Goal: Answer question/provide support: Share knowledge or assist other users

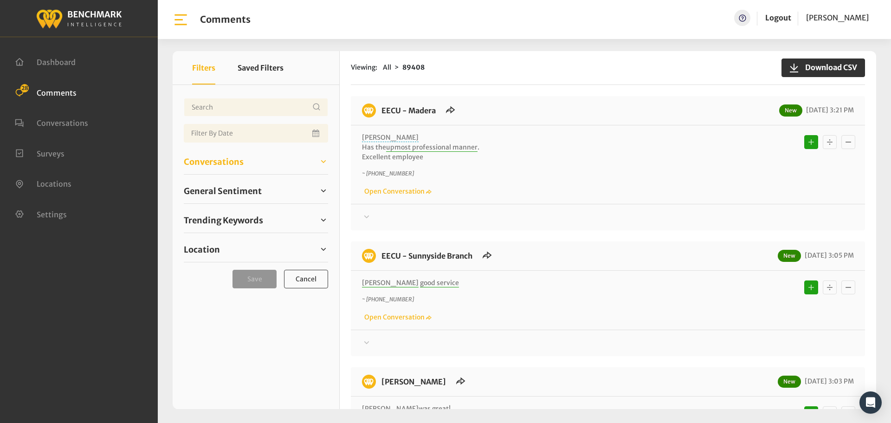
click at [204, 163] on span "Conversations" at bounding box center [214, 161] width 60 height 13
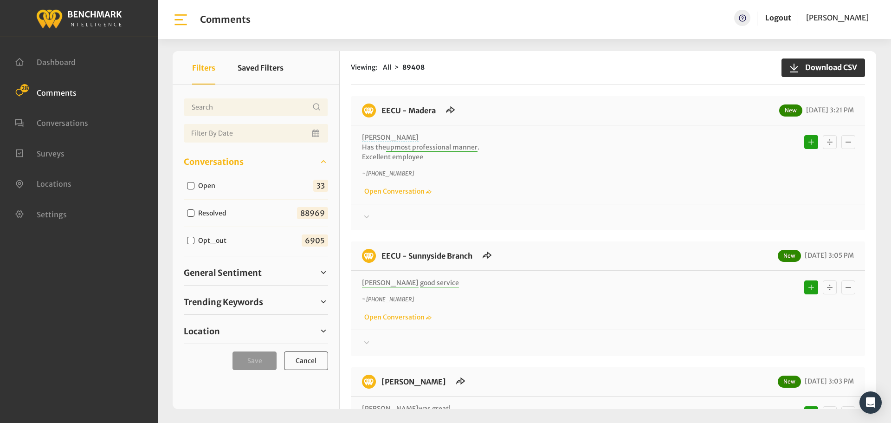
click at [200, 183] on label "Open" at bounding box center [209, 186] width 28 height 10
click at [194, 183] on input "Open" at bounding box center [190, 185] width 7 height 7
checkbox input "true"
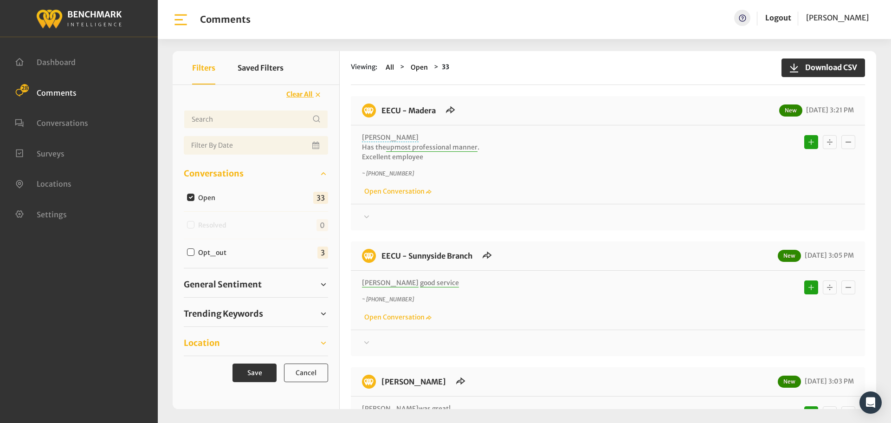
click at [209, 346] on span "Location" at bounding box center [202, 342] width 36 height 13
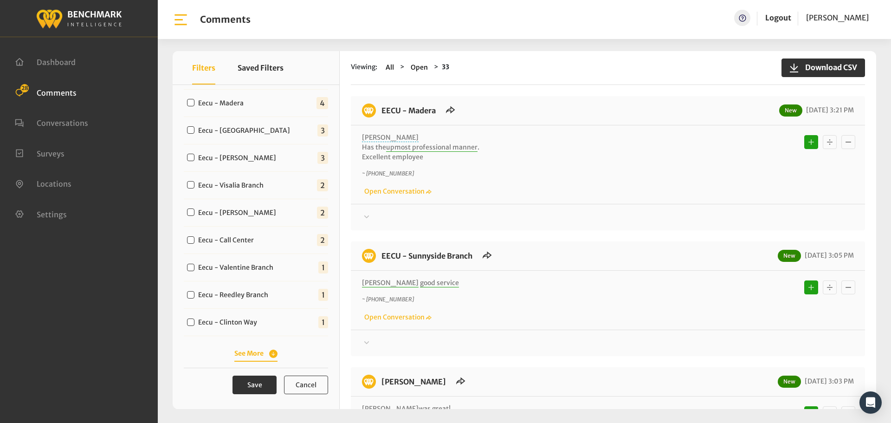
click at [257, 352] on button "See More" at bounding box center [255, 353] width 43 height 10
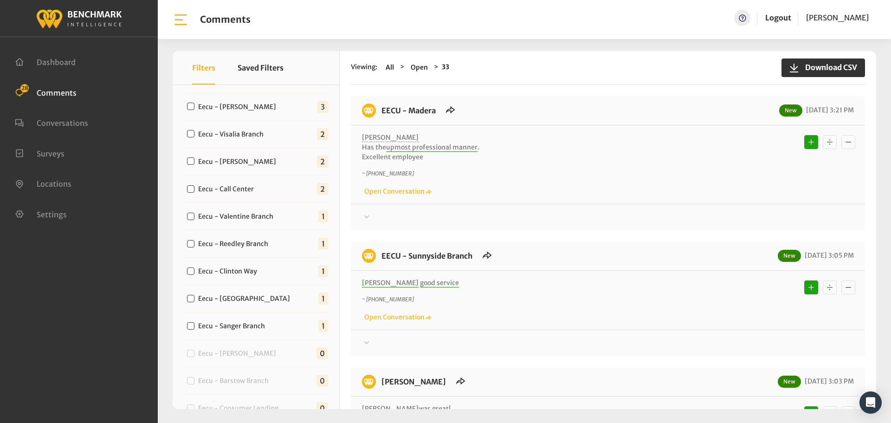
scroll to position [430, 0]
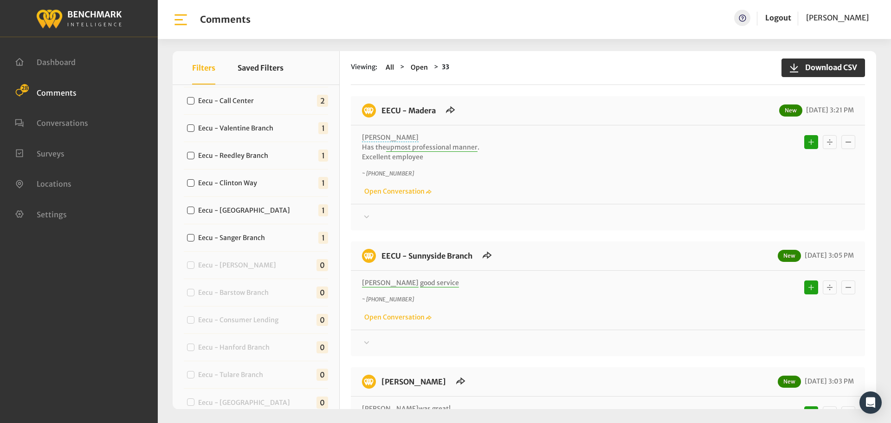
click at [236, 241] on label "Eecu - Sanger Branch" at bounding box center [233, 238] width 77 height 10
click at [194, 241] on input "Eecu - Sanger Branch" at bounding box center [190, 237] width 7 height 7
checkbox input "true"
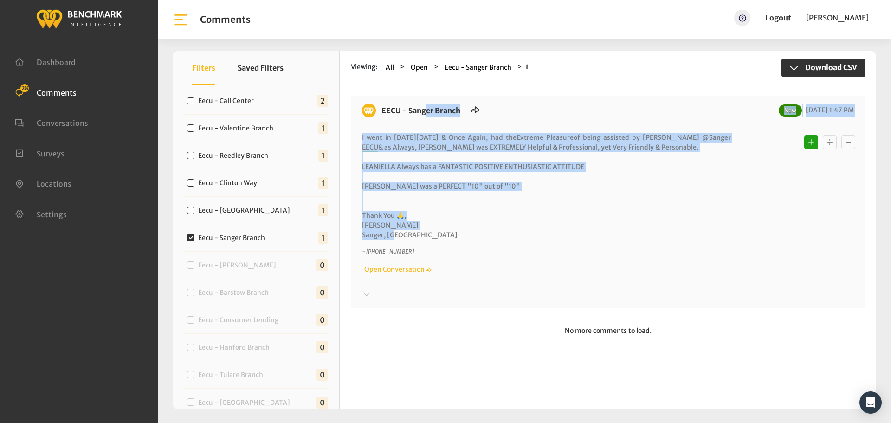
drag, startPoint x: 400, startPoint y: 238, endPoint x: 379, endPoint y: 116, distance: 124.2
click at [379, 116] on div "EECU - Sanger Branch New 10/10/2025 1:47 PM I went in on Wednesday, 10-8-2025 &…" at bounding box center [608, 202] width 514 height 212
copy div "EECU - Sanger Branch New 10/10/2025 1:47 PM I went in on Wednesday, 10-8-2025 &…"
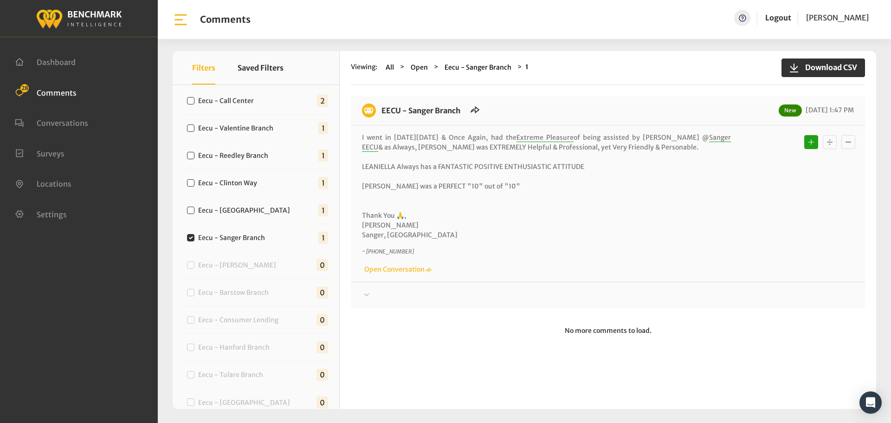
click at [733, 295] on div at bounding box center [608, 294] width 492 height 11
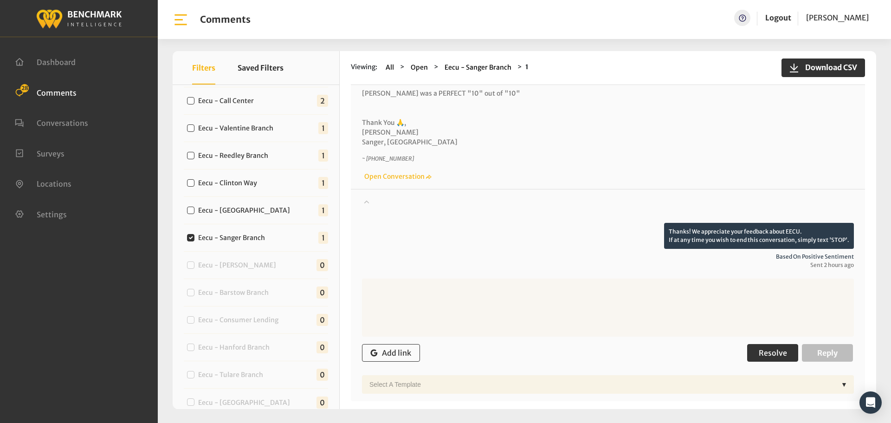
click at [776, 357] on span "Resolve" at bounding box center [772, 352] width 28 height 9
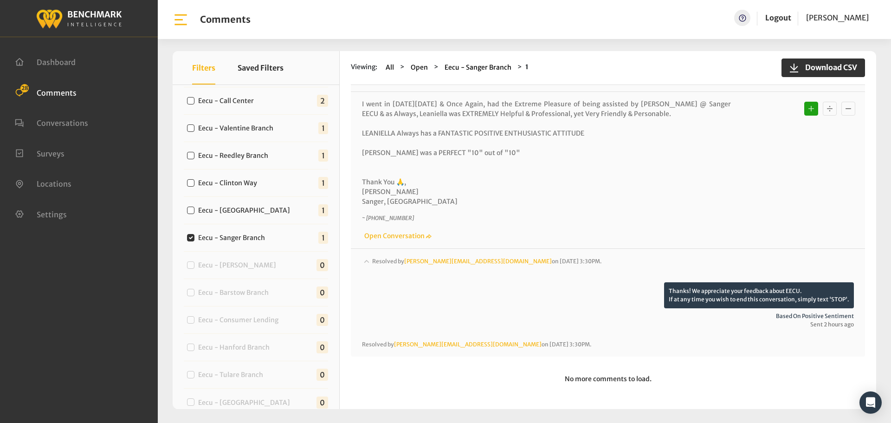
click at [234, 207] on label "Eecu - Milburn" at bounding box center [246, 210] width 103 height 10
click at [194, 207] on input "Eecu - Milburn" at bounding box center [190, 209] width 7 height 7
checkbox input "true"
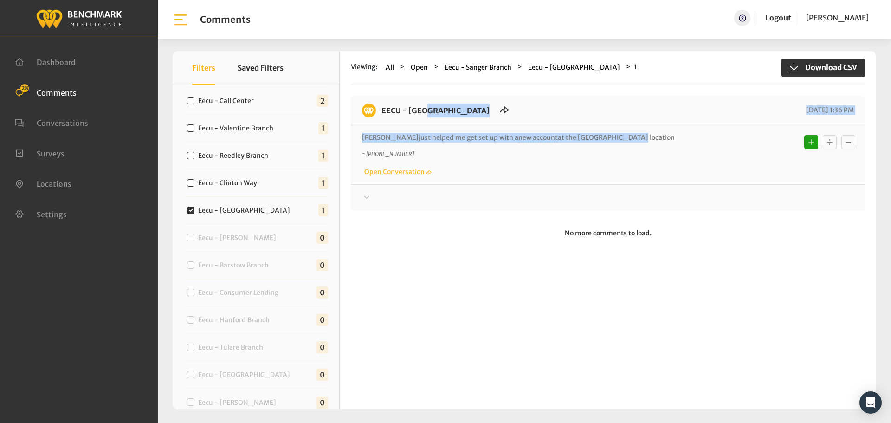
drag, startPoint x: 588, startPoint y: 135, endPoint x: 381, endPoint y: 108, distance: 208.2
click at [381, 108] on div "EECU - Milburn 10/10/2025 1:36 PM Maria just helped me get set up with a new ac…" at bounding box center [608, 153] width 514 height 115
copy div "EECU - Milburn 10/10/2025 1:36 PM Maria just helped me get set up with a new ac…"
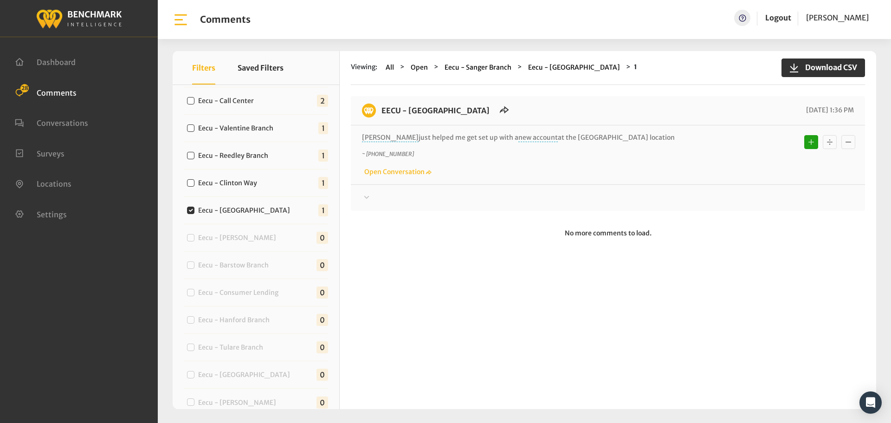
click at [756, 204] on div "EECU - Milburn 10/10/2025 1:36 PM Maria just helped me get set up with a new ac…" at bounding box center [608, 153] width 514 height 115
click at [754, 196] on div at bounding box center [608, 197] width 492 height 11
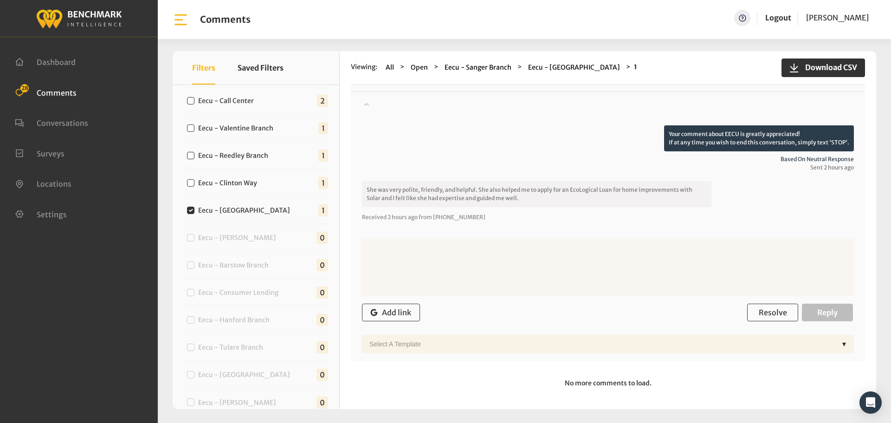
scroll to position [46, 0]
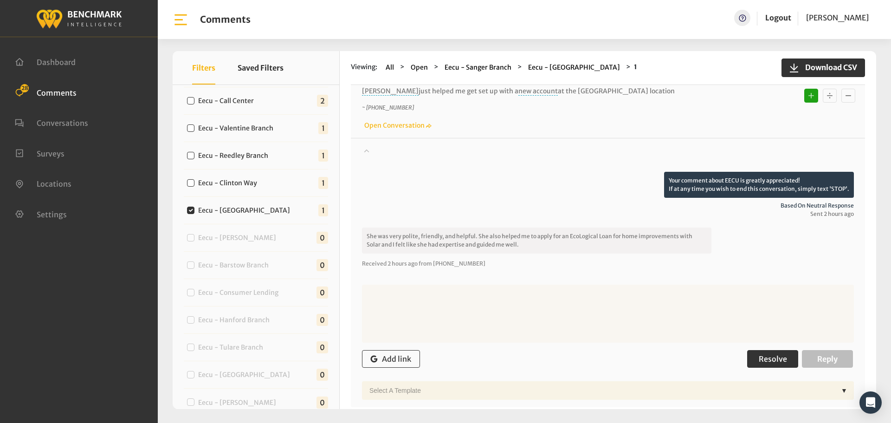
click at [751, 357] on button "Resolve" at bounding box center [772, 359] width 51 height 18
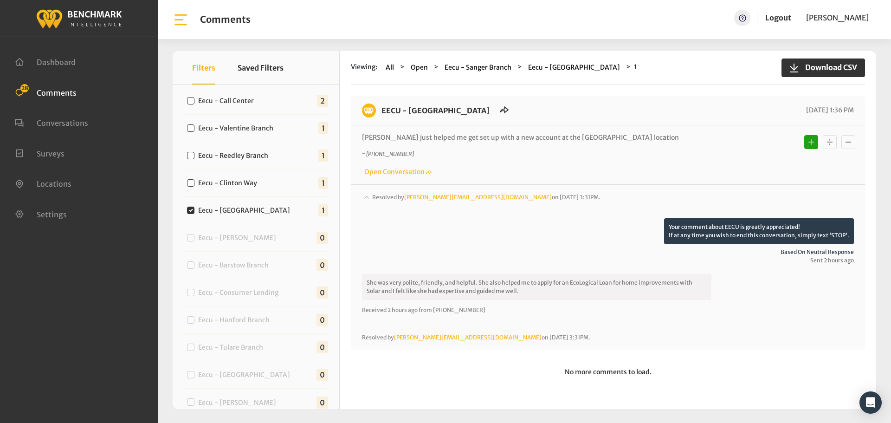
scroll to position [0, 0]
drag, startPoint x: 219, startPoint y: 172, endPoint x: 225, endPoint y: 178, distance: 7.9
click at [218, 172] on div "Eecu - Clinton Way 1" at bounding box center [256, 182] width 144 height 27
click at [227, 180] on label "Eecu - Clinton Way" at bounding box center [230, 183] width 70 height 10
click at [194, 180] on input "Eecu - Clinton Way" at bounding box center [190, 182] width 7 height 7
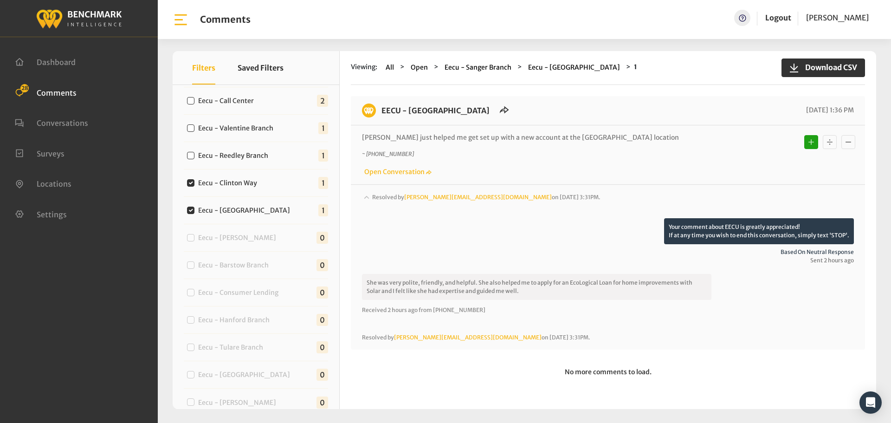
checkbox input "true"
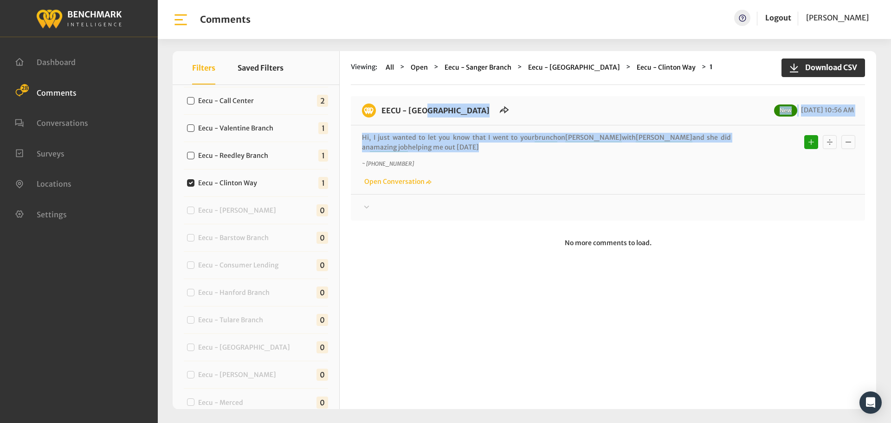
drag, startPoint x: 403, startPoint y: 150, endPoint x: 380, endPoint y: 118, distance: 38.9
click at [380, 118] on div "EECU - Clinton Way New 10/10/2025 10:56 AM Hi, I just wanted to let you know th…" at bounding box center [608, 158] width 514 height 124
copy div "EECU - Clinton Way New 10/10/2025 10:56 AM Hi, I just wanted to let you know th…"
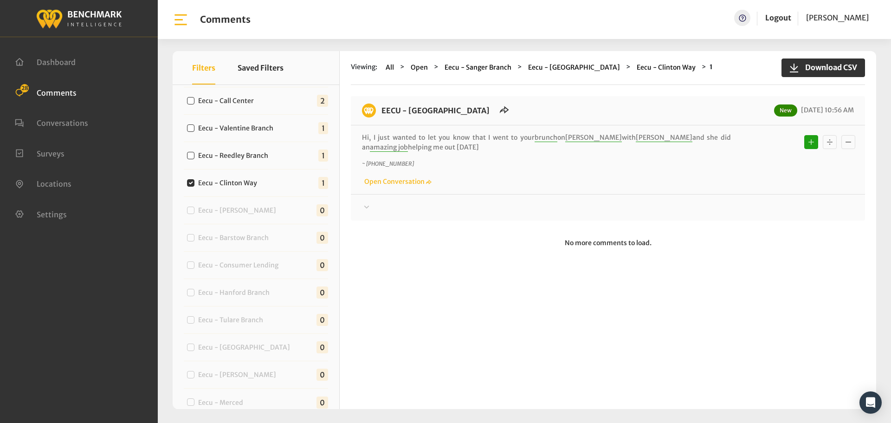
click at [717, 202] on div at bounding box center [608, 207] width 492 height 11
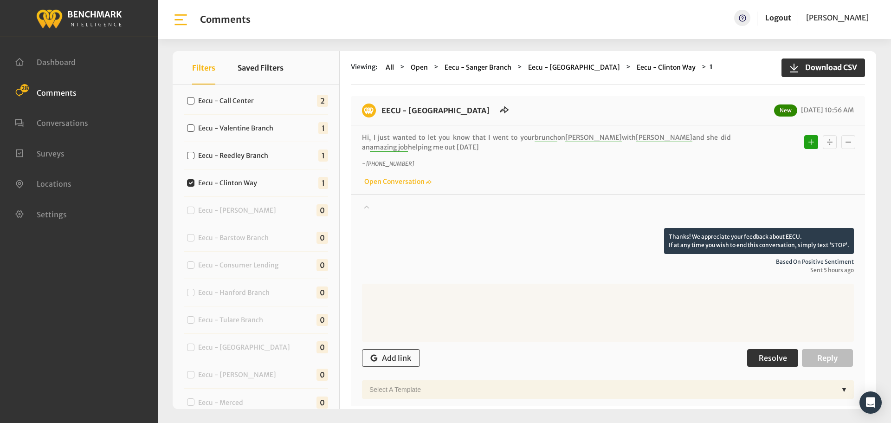
click at [759, 350] on button "Resolve" at bounding box center [772, 358] width 51 height 18
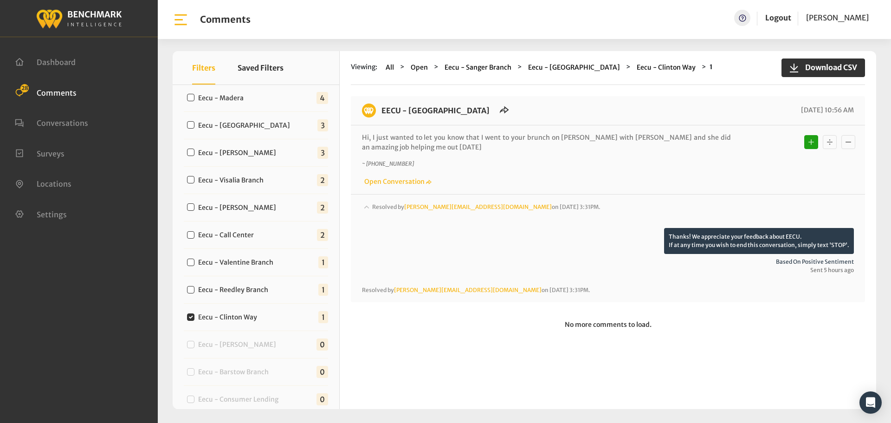
scroll to position [291, 0]
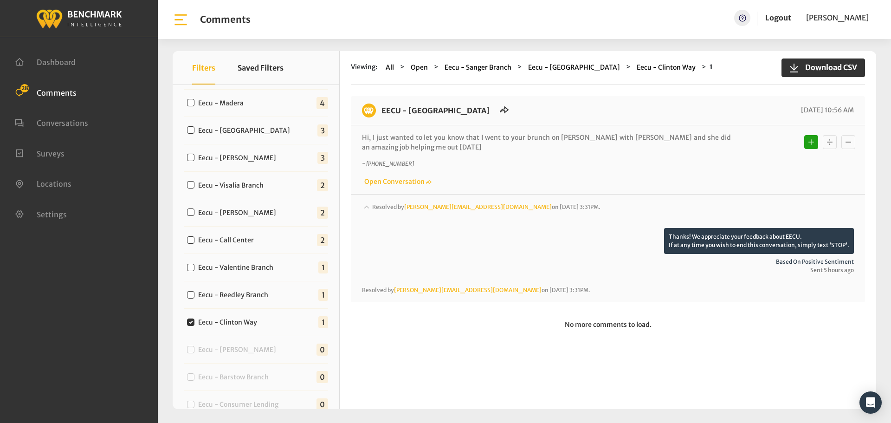
click at [219, 295] on label "Eecu - Reedley Branch" at bounding box center [235, 295] width 81 height 10
click at [194, 295] on input "Eecu - Reedley Branch" at bounding box center [190, 294] width 7 height 7
checkbox input "true"
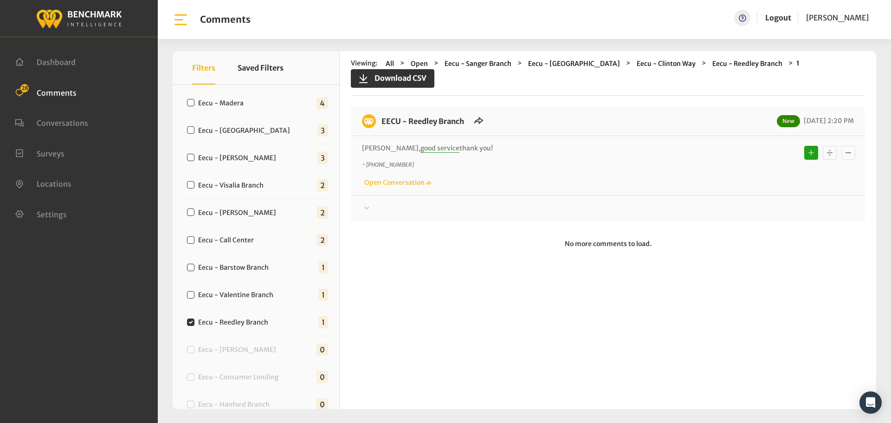
drag, startPoint x: 464, startPoint y: 137, endPoint x: 380, endPoint y: 110, distance: 88.2
click at [380, 110] on div "EECU - Reedley Branch New 10/10/2025 2:20 PM Lisette, good service thank you! ~…" at bounding box center [608, 164] width 514 height 115
copy div "EECU - Reedley Branch New 10/10/2025 2:20 PM Lisette, good service thank you!"
click at [704, 203] on div at bounding box center [608, 208] width 492 height 11
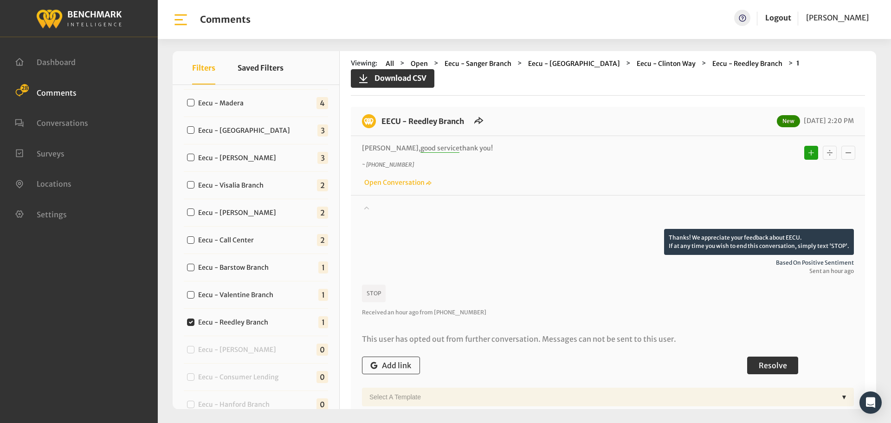
click at [776, 356] on button "Resolve" at bounding box center [772, 365] width 51 height 18
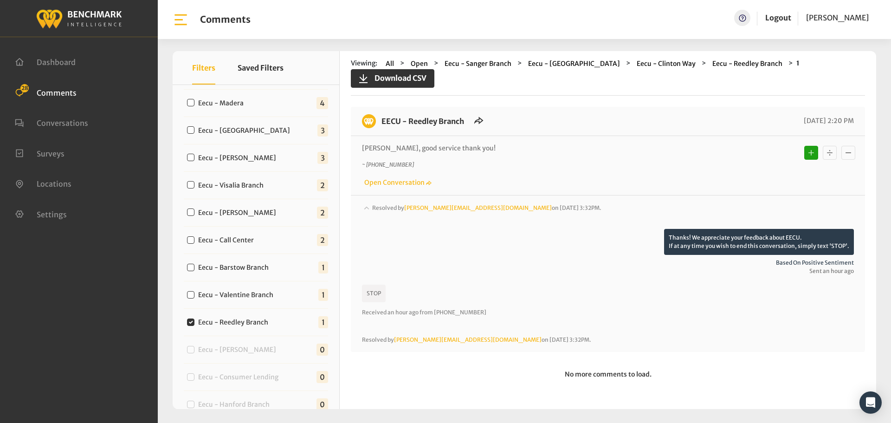
click at [242, 292] on label "Eecu - Valentine Branch" at bounding box center [238, 295] width 86 height 10
click at [194, 292] on input "Eecu - Valentine Branch" at bounding box center [190, 294] width 7 height 7
checkbox input "true"
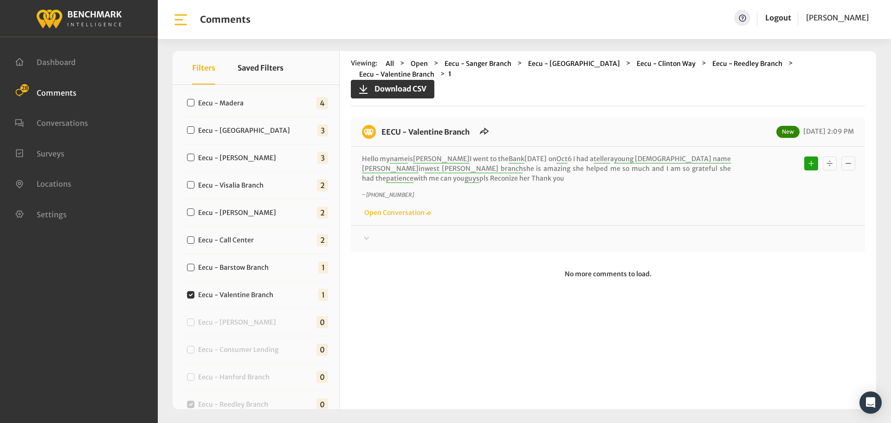
drag, startPoint x: 436, startPoint y: 165, endPoint x: 377, endPoint y: 122, distance: 73.4
click at [377, 122] on div "EECU - Valentine Branch New 10/10/2025 2:09 PM Hello my name is Jeanette figuer…" at bounding box center [608, 184] width 514 height 134
copy div "EECU - Valentine Branch New 10/10/2025 2:09 PM Hello my name is Jeanette figuer…"
click at [741, 233] on div at bounding box center [608, 238] width 492 height 11
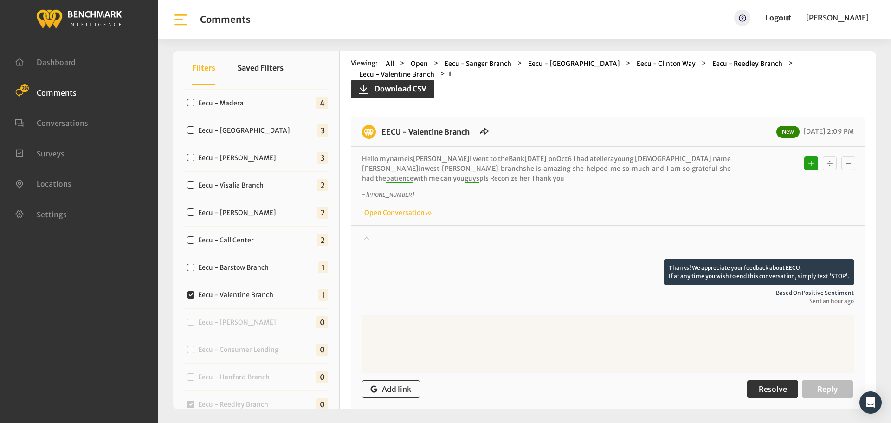
click at [751, 380] on button "Resolve" at bounding box center [772, 389] width 51 height 18
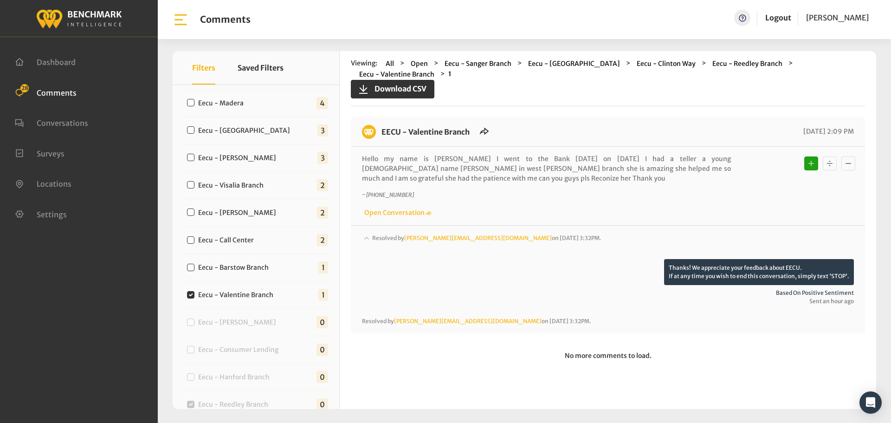
click at [250, 269] on label "Eecu - Barstow Branch" at bounding box center [235, 268] width 81 height 10
click at [194, 269] on input "Eecu - Barstow Branch" at bounding box center [190, 266] width 7 height 7
checkbox input "true"
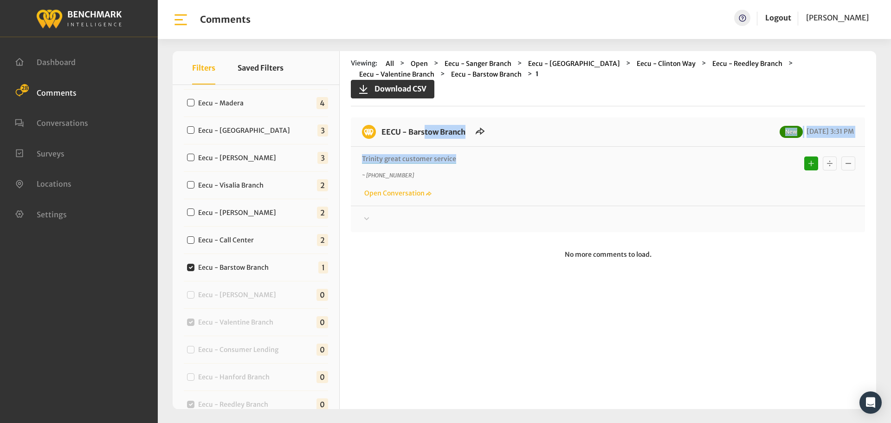
drag, startPoint x: 462, startPoint y: 156, endPoint x: 383, endPoint y: 135, distance: 82.6
click at [383, 135] on div "EECU - Barstow Branch New 10/10/2025 3:31 PM Trinity great customer service ~ +…" at bounding box center [608, 174] width 514 height 115
copy div "EECU - Barstow Branch New 10/10/2025 3:31 PM Trinity great customer service"
drag, startPoint x: 687, startPoint y: 227, endPoint x: 701, endPoint y: 238, distance: 18.1
click at [687, 227] on div "EECU - Barstow Branch New 10/10/2025 3:31 PM Trinity great customer service ~ +…" at bounding box center [608, 174] width 514 height 115
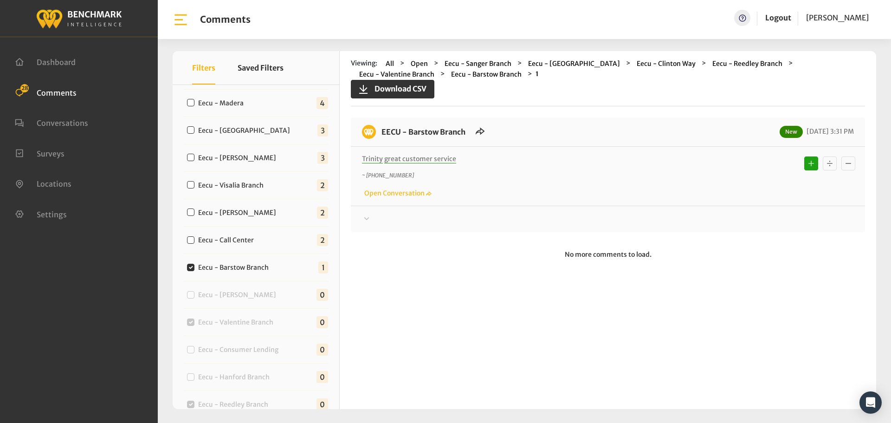
click at [704, 214] on div at bounding box center [608, 218] width 492 height 11
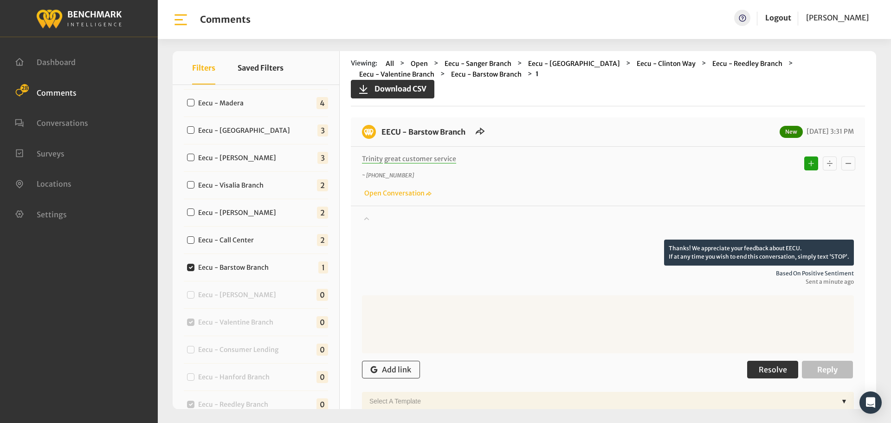
click at [776, 373] on span "Resolve" at bounding box center [772, 369] width 28 height 9
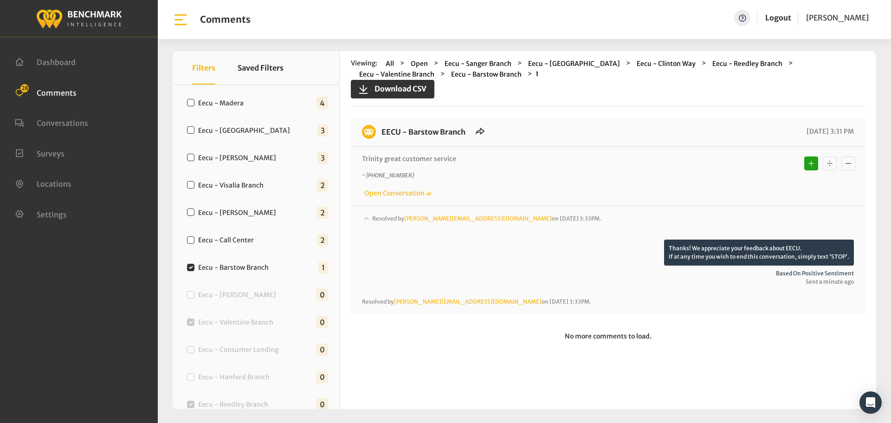
scroll to position [245, 0]
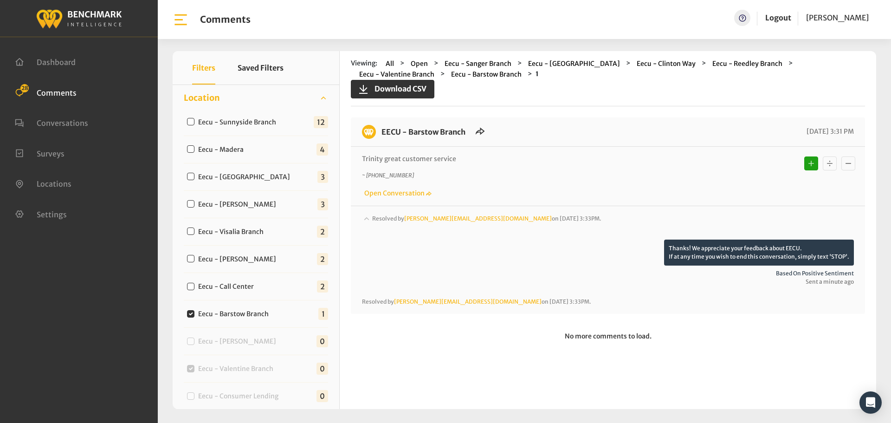
click at [223, 287] on label "Eecu - Call Center" at bounding box center [228, 287] width 66 height 10
click at [194, 287] on input "Eecu - Call Center" at bounding box center [190, 285] width 7 height 7
checkbox input "true"
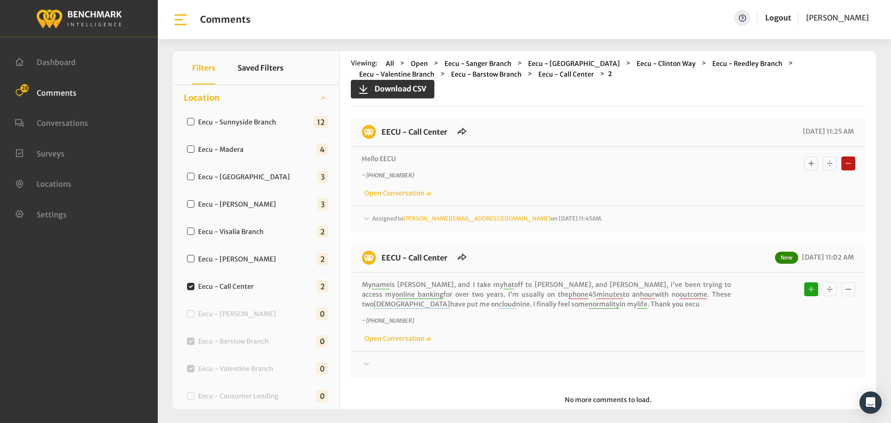
click at [562, 361] on div at bounding box center [608, 364] width 492 height 11
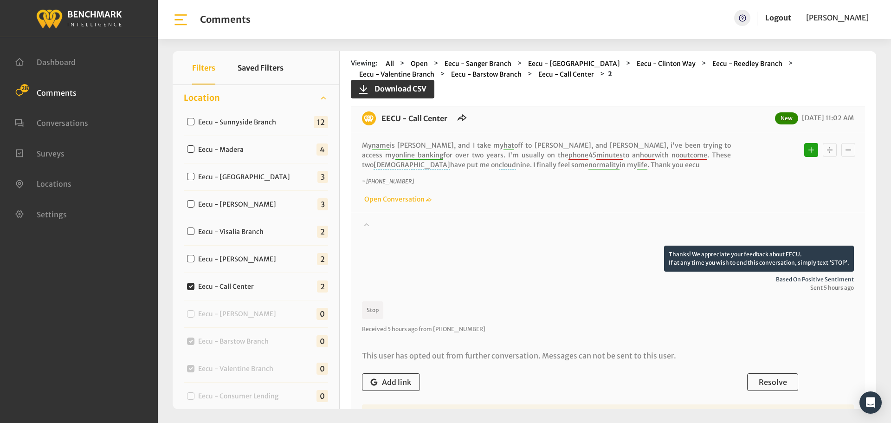
scroll to position [93, 0]
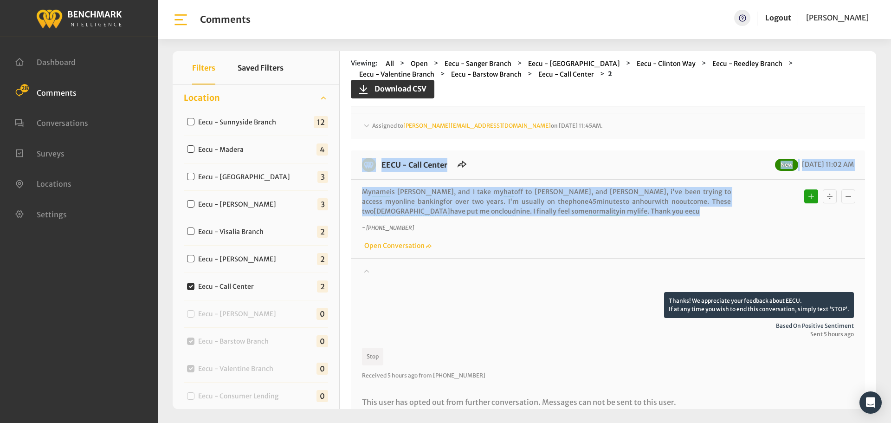
drag, startPoint x: 558, startPoint y: 216, endPoint x: 373, endPoint y: 176, distance: 188.9
click at [373, 176] on div "EECU - Call Center New 10/10/2025 11:02 AM My name is richard barker, and I tak…" at bounding box center [608, 313] width 514 height 326
click at [438, 191] on p "My name is richard barker, and I take my hat off to elaine, and priscilla, i've…" at bounding box center [546, 201] width 369 height 29
drag, startPoint x: 548, startPoint y: 209, endPoint x: 380, endPoint y: 163, distance: 174.1
click at [380, 163] on div "EECU - Call Center New 10/10/2025 11:02 AM My name is richard barker, and I tak…" at bounding box center [608, 313] width 514 height 326
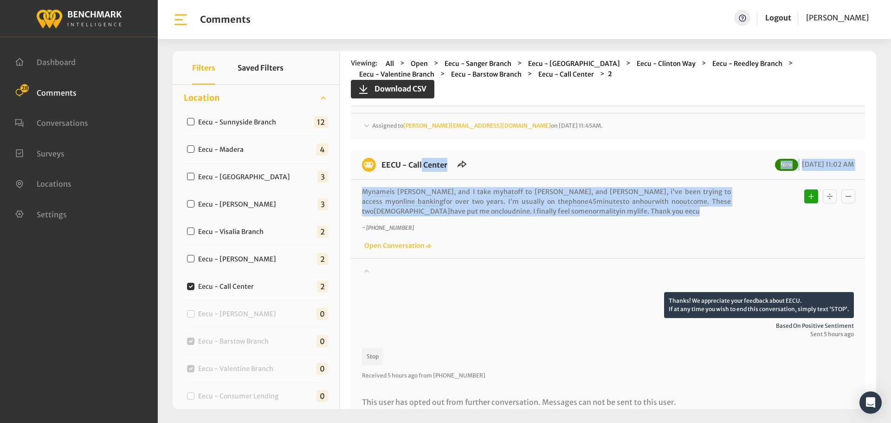
copy div "EECU - Call Center New 10/10/2025 11:02 AM My name is richard barker, and I tak…"
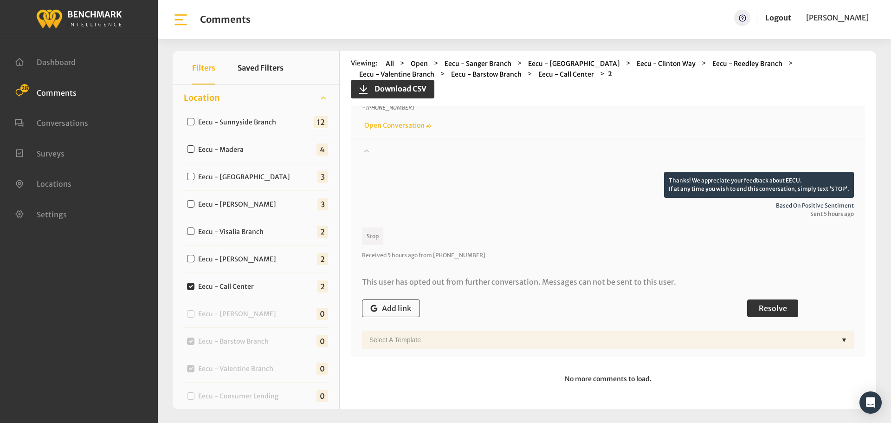
click at [768, 305] on span "Resolve" at bounding box center [772, 307] width 28 height 9
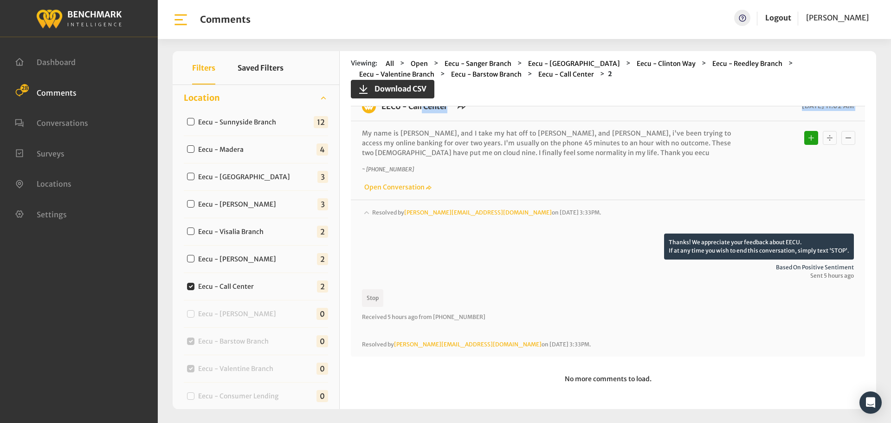
scroll to position [151, 0]
click at [255, 258] on label "Eecu - Demaree Branch" at bounding box center [239, 259] width 89 height 10
click at [194, 258] on input "Eecu - Demaree Branch" at bounding box center [190, 258] width 7 height 7
checkbox input "true"
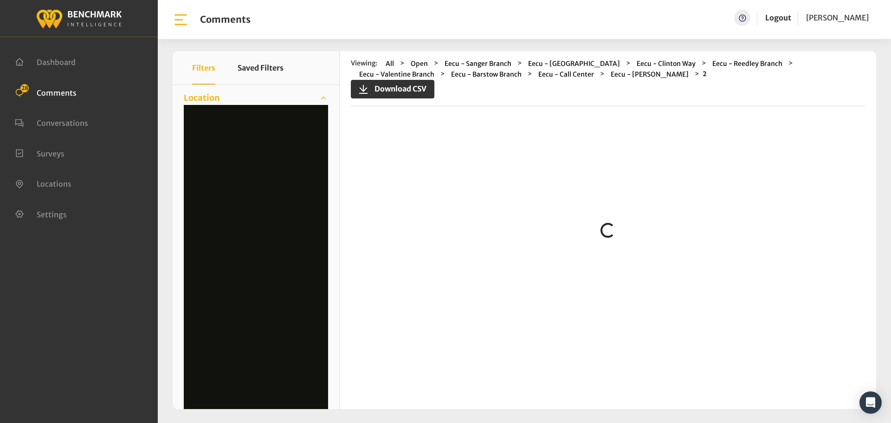
scroll to position [0, 0]
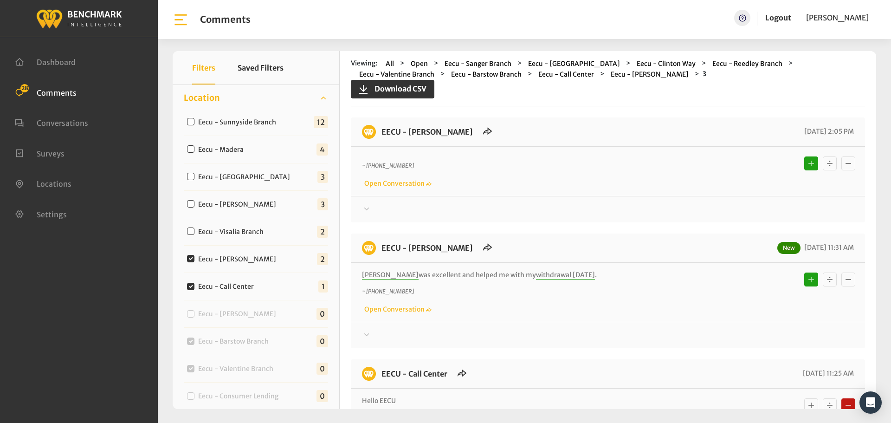
click at [226, 287] on label "Eecu - Call Center" at bounding box center [228, 287] width 66 height 10
click at [194, 287] on input "Eecu - Call Center" at bounding box center [190, 285] width 7 height 7
checkbox input "false"
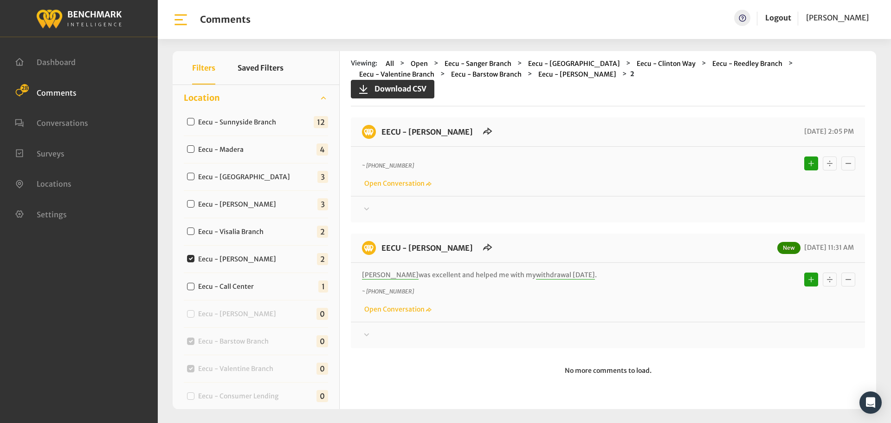
click at [528, 205] on div at bounding box center [608, 209] width 492 height 11
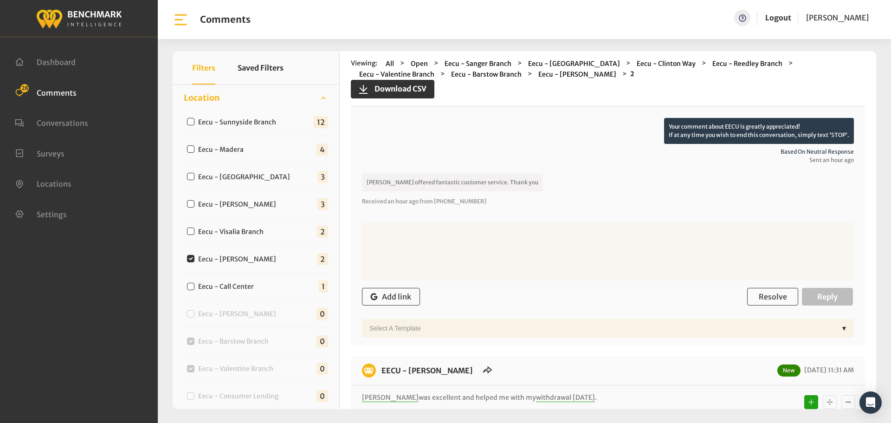
scroll to position [226, 0]
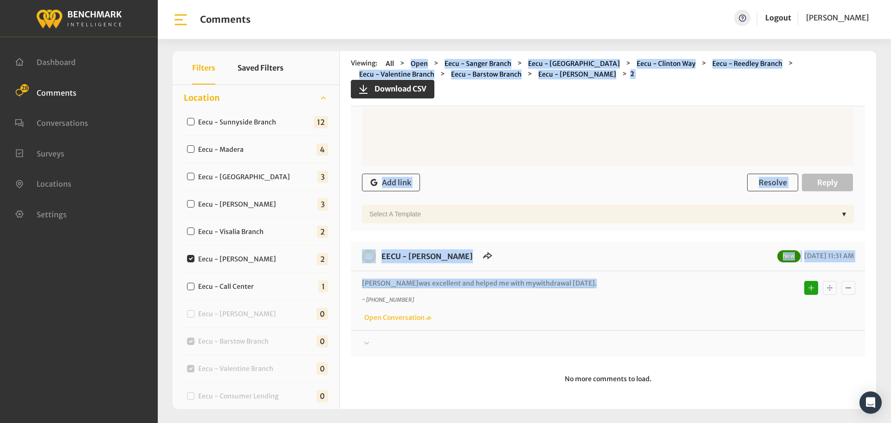
drag, startPoint x: 562, startPoint y: 283, endPoint x: 387, endPoint y: 38, distance: 301.4
click at [389, 40] on div "Download CSV X Filters Saved Filters Clear All" at bounding box center [524, 229] width 733 height 385
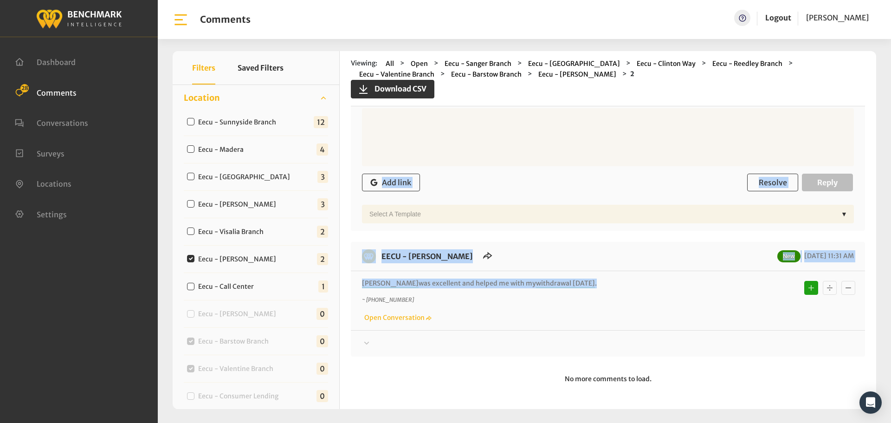
scroll to position [190, 0]
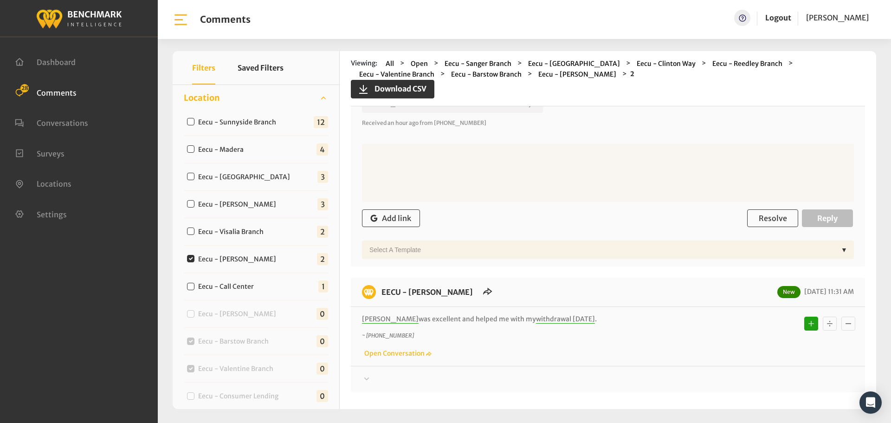
click at [382, 28] on div "Comments Help Logout Chris Aguirre" at bounding box center [524, 19] width 733 height 39
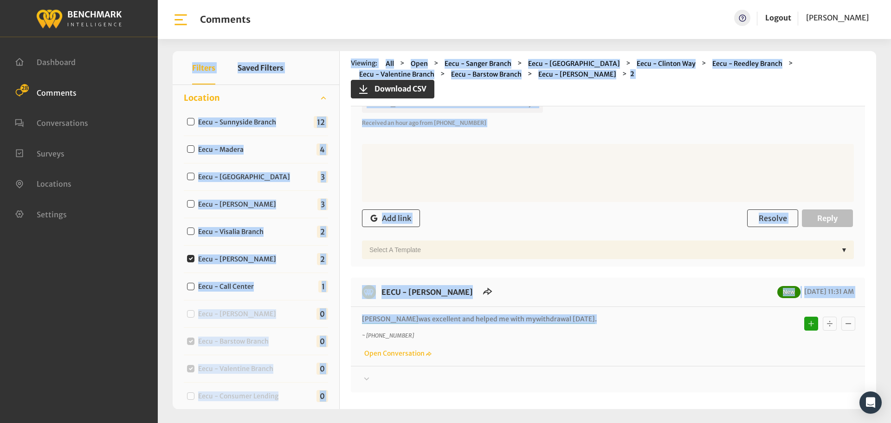
scroll to position [0, 0]
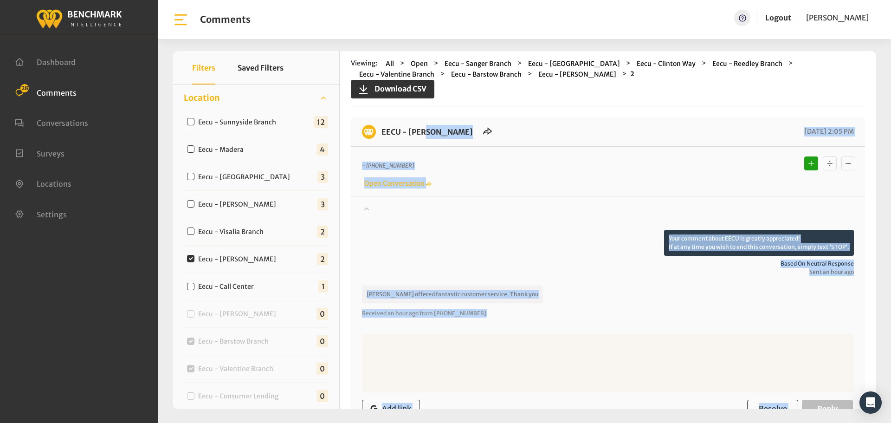
drag, startPoint x: 554, startPoint y: 321, endPoint x: 377, endPoint y: 134, distance: 257.9
click at [377, 134] on div "EECU - Demaree Branch 10/10/2025 2:05 PM ~ +15596026497 Open Conversation" at bounding box center [608, 349] width 514 height 465
copy div "EECU - Demaree Branch 10/10/2025 2:05 PM ~ +15596026497 Open Conversation Your …"
click at [507, 290] on div "Patty offered fantastic customer service. Thank you Received an hour ago from +…" at bounding box center [608, 304] width 492 height 39
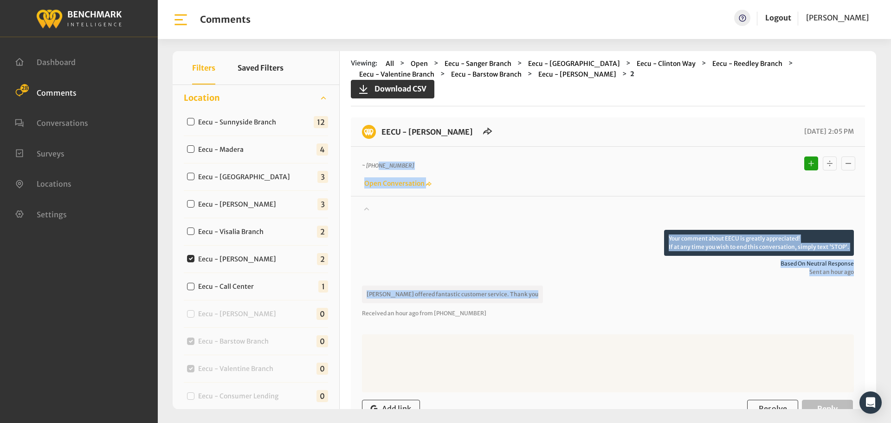
drag, startPoint x: 519, startPoint y: 296, endPoint x: 379, endPoint y: 147, distance: 204.1
click at [379, 147] on div "EECU - Demaree Branch 10/10/2025 2:05 PM ~ +15596026497 Open Conversation" at bounding box center [608, 286] width 514 height 339
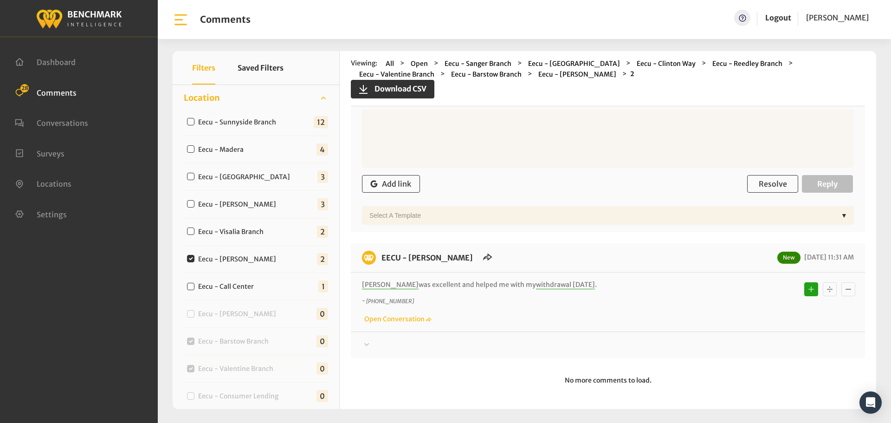
scroll to position [226, 0]
click at [558, 281] on p "Serena was excellent and helped me with my withdrawal today ." at bounding box center [546, 283] width 369 height 10
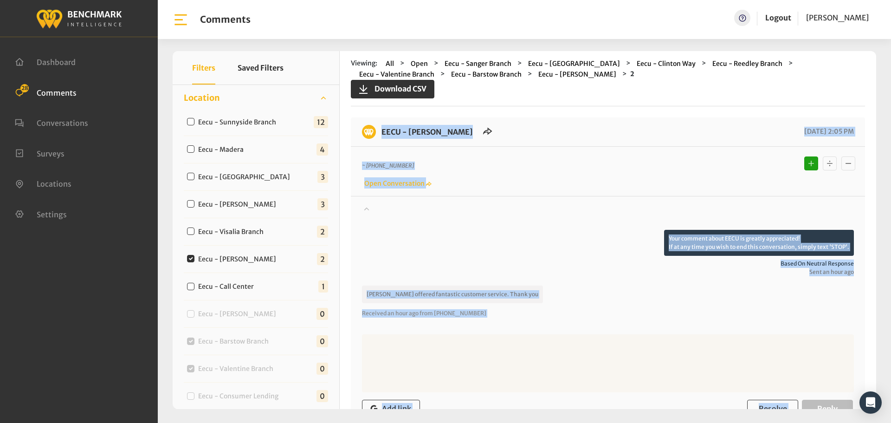
drag, startPoint x: 558, startPoint y: 289, endPoint x: 374, endPoint y: 132, distance: 242.5
click at [374, 132] on div "EECU - Demaree Branch 10/10/2025 2:05 PM ~ +15596026497 Open Conversation" at bounding box center [608, 349] width 514 height 465
copy div "EECU - Demaree Branch 10/10/2025 2:05 PM ~ +15596026497 Open Conversation Your …"
click at [564, 298] on div "Patty offered fantastic customer service. Thank you Received an hour ago from +…" at bounding box center [608, 304] width 492 height 39
drag, startPoint x: 530, startPoint y: 297, endPoint x: 383, endPoint y: 134, distance: 219.7
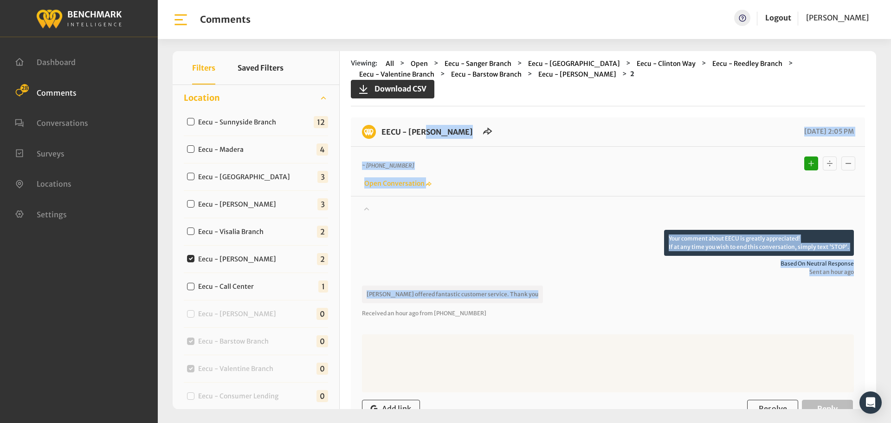
click at [383, 134] on div "EECU - Demaree Branch 10/10/2025 2:05 PM ~ +15596026497 Open Conversation" at bounding box center [608, 286] width 514 height 339
copy div "EECU - Demaree Branch 10/10/2025 2:05 PM ~ +15596026497 Open Conversation Your …"
click at [764, 400] on button "Resolve" at bounding box center [772, 408] width 51 height 18
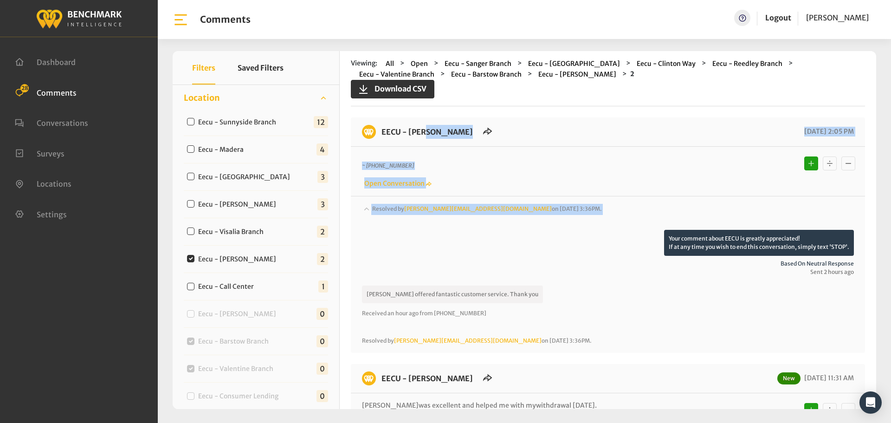
scroll to position [122, 0]
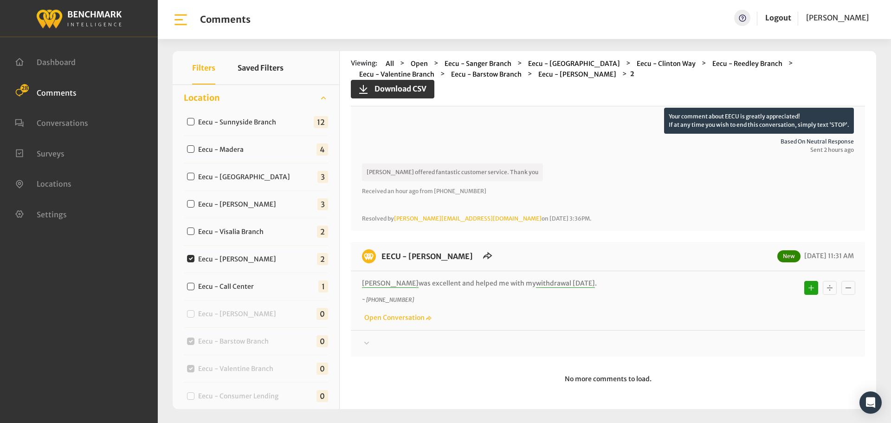
click at [726, 344] on div at bounding box center [608, 343] width 492 height 11
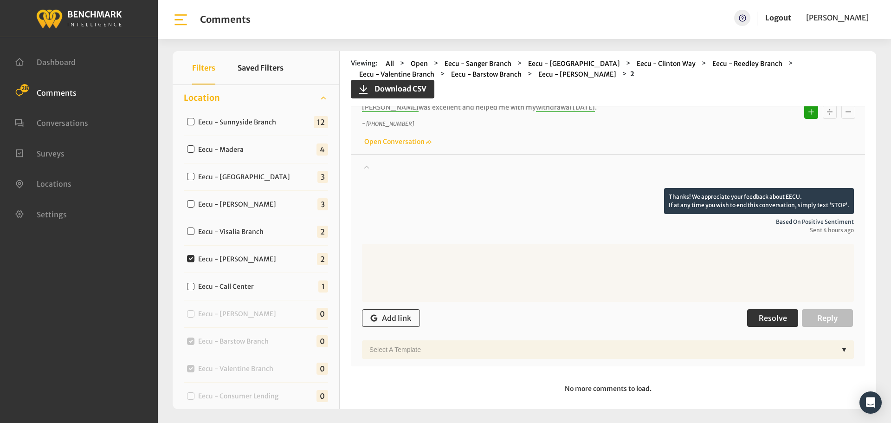
click at [759, 322] on span "Resolve" at bounding box center [772, 317] width 28 height 9
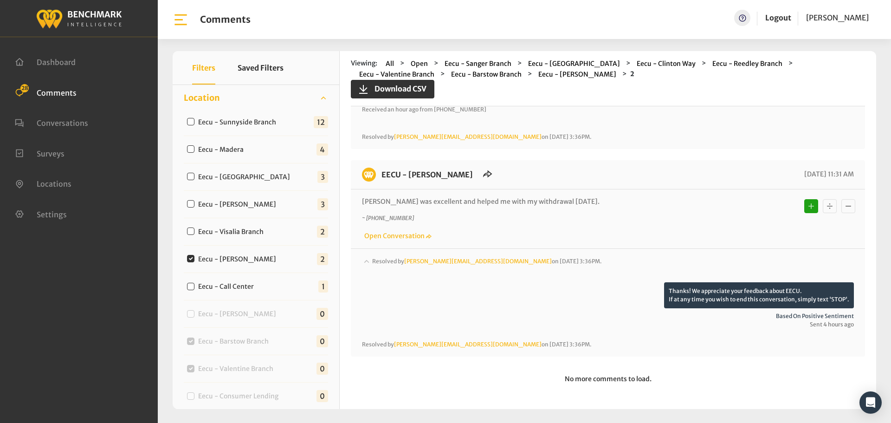
click at [244, 229] on label "Eecu - Visalia Branch" at bounding box center [233, 232] width 76 height 10
click at [194, 229] on input "Eecu - Visalia Branch" at bounding box center [190, 230] width 7 height 7
checkbox input "true"
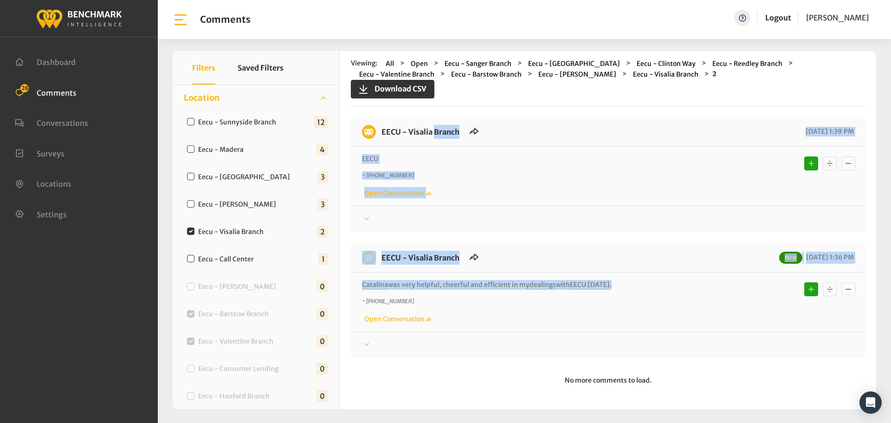
drag, startPoint x: 613, startPoint y: 285, endPoint x: 414, endPoint y: 170, distance: 229.5
click at [398, 144] on div "EECU - Visalia Branch 10/10/2025 1:39 PM EECU ~ +15593042307 Open Conversation" at bounding box center [608, 237] width 514 height 240
click at [451, 215] on div at bounding box center [608, 218] width 492 height 11
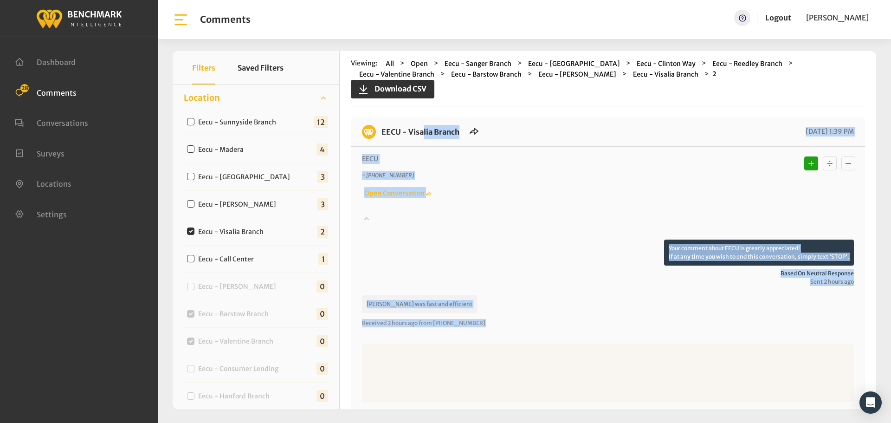
drag, startPoint x: 611, startPoint y: 286, endPoint x: 383, endPoint y: 128, distance: 277.1
click at [383, 128] on div "EECU - Visalia Branch 10/10/2025 1:39 PM EECU ~ +15593042307 Open Conversation" at bounding box center [608, 354] width 514 height 475
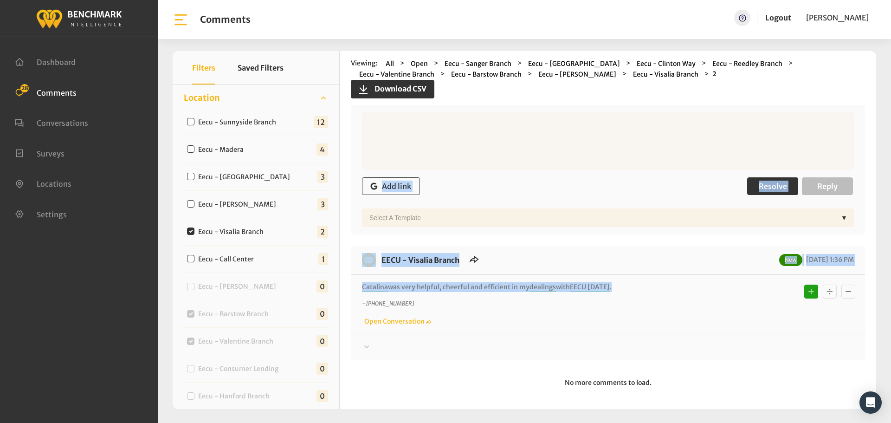
click at [762, 183] on span "Resolve" at bounding box center [772, 185] width 28 height 9
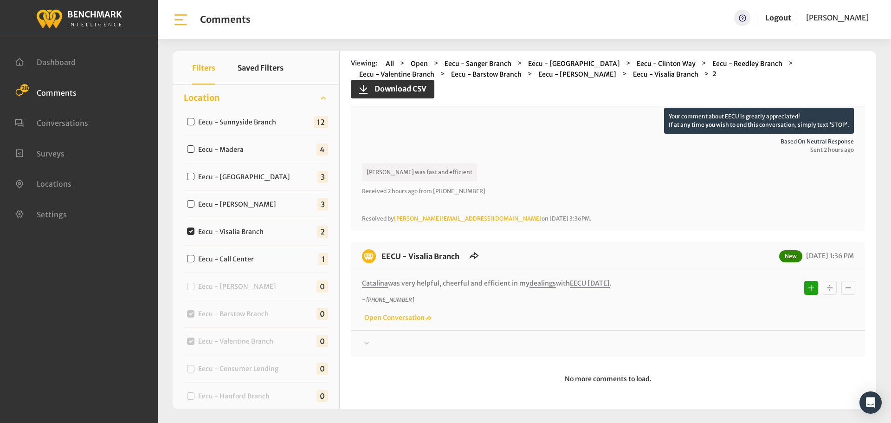
click at [758, 343] on div at bounding box center [608, 343] width 492 height 11
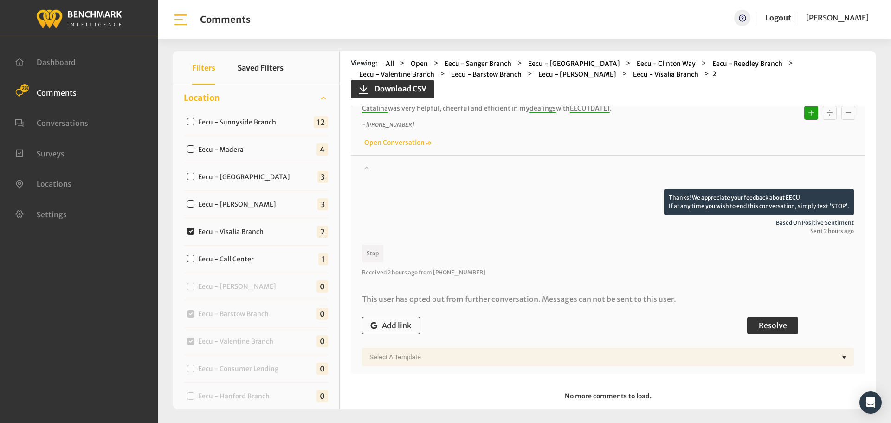
click at [763, 321] on span "Resolve" at bounding box center [772, 325] width 28 height 9
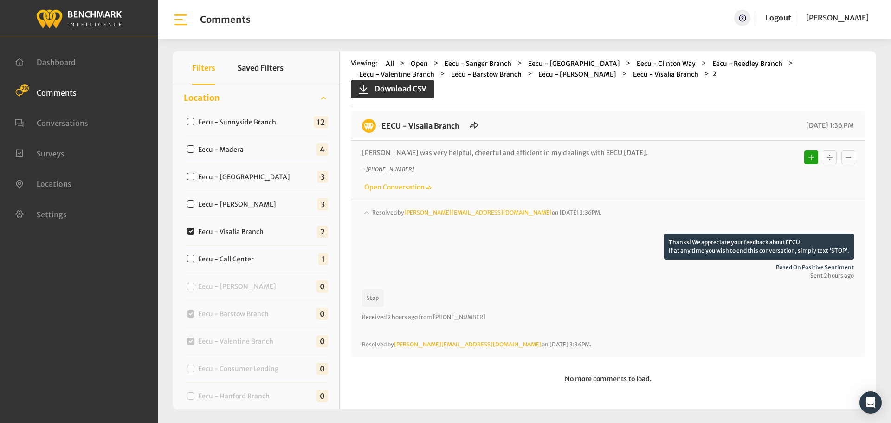
click at [231, 208] on label "Eecu - [PERSON_NAME]" at bounding box center [239, 204] width 89 height 10
click at [194, 207] on input "Eecu - [PERSON_NAME]" at bounding box center [190, 203] width 7 height 7
checkbox input "true"
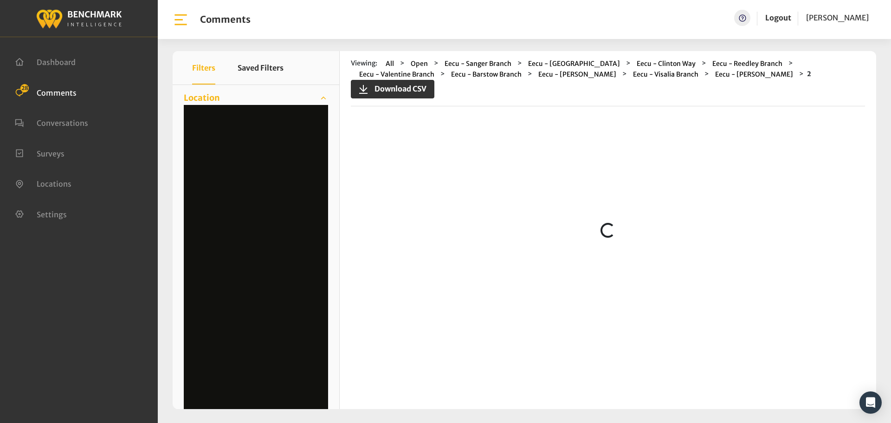
scroll to position [0, 0]
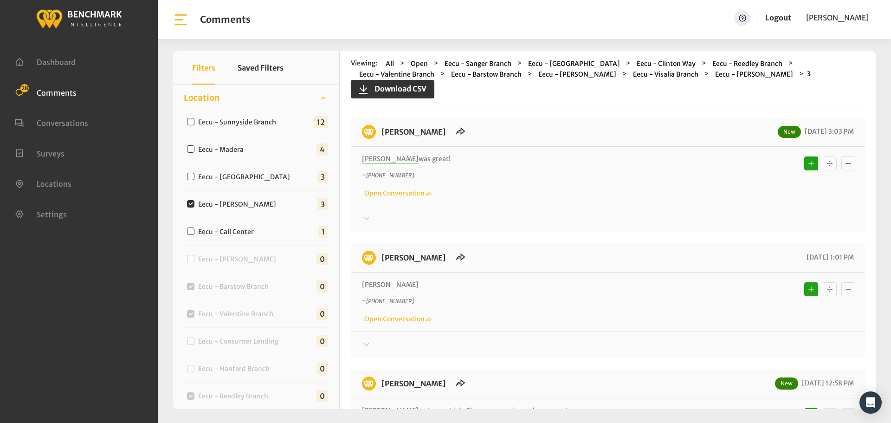
click at [241, 180] on label "Eecu - [GEOGRAPHIC_DATA]" at bounding box center [246, 177] width 103 height 10
click at [194, 180] on input "Eecu - [GEOGRAPHIC_DATA]" at bounding box center [190, 176] width 7 height 7
checkbox input "true"
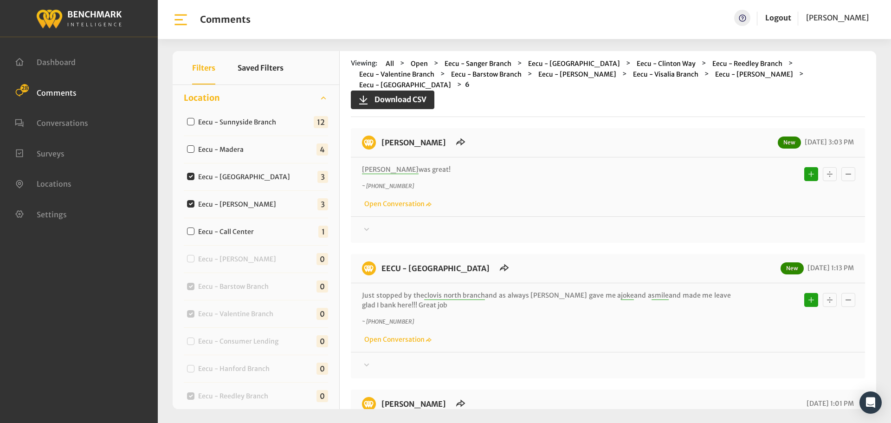
click at [230, 181] on label "Eecu - [GEOGRAPHIC_DATA]" at bounding box center [246, 177] width 103 height 10
click at [194, 180] on input "Eecu - [GEOGRAPHIC_DATA]" at bounding box center [190, 176] width 7 height 7
checkbox input "false"
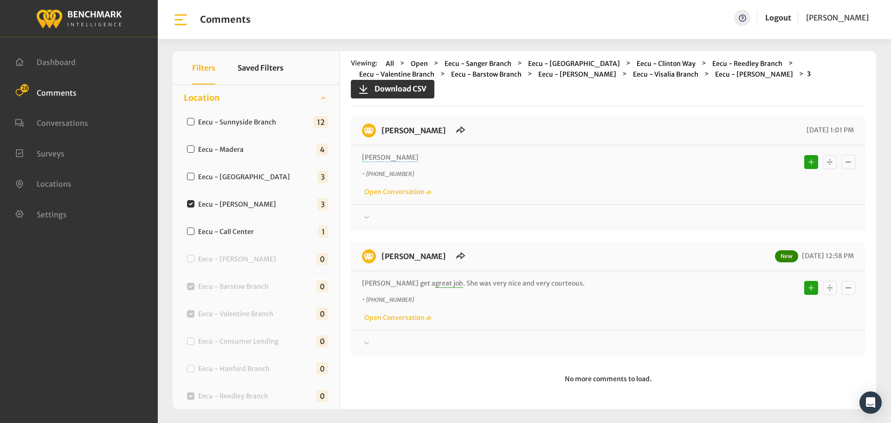
click at [430, 219] on div at bounding box center [608, 217] width 492 height 11
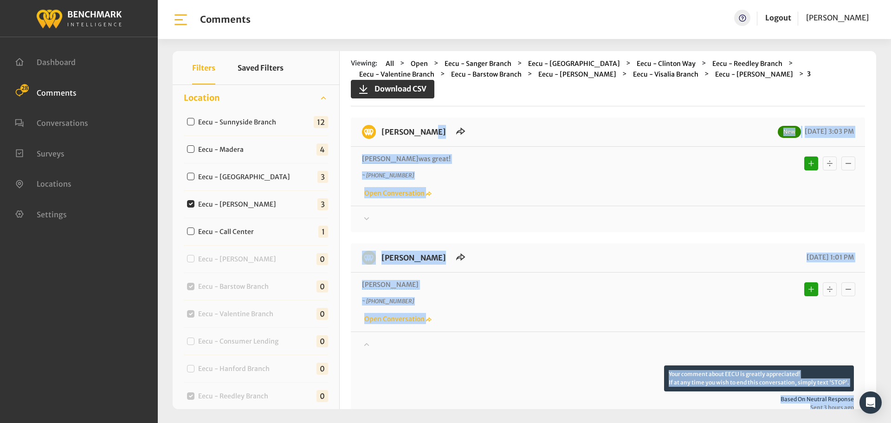
drag, startPoint x: 548, startPoint y: 287, endPoint x: 378, endPoint y: 129, distance: 232.1
click at [378, 129] on div "EECU - Perrin New 10/10/2025 3:03 PM Linda was great! ~ +15595487937 Open Conve…" at bounding box center [608, 417] width 514 height 600
click at [728, 217] on div at bounding box center [608, 218] width 492 height 11
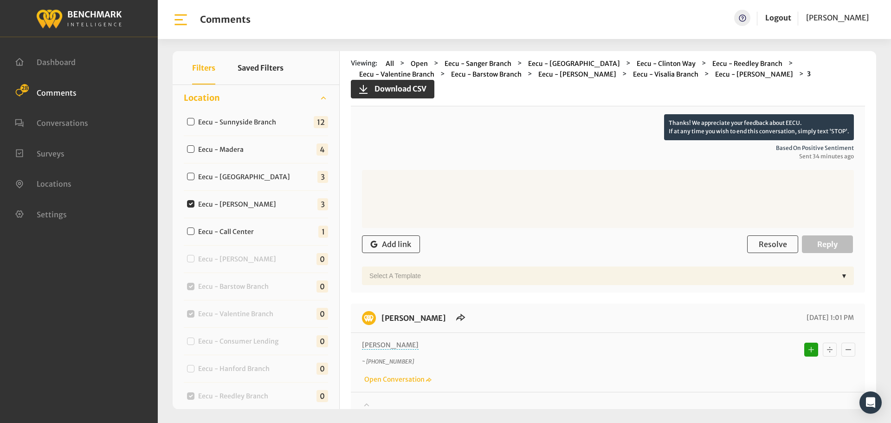
scroll to position [139, 0]
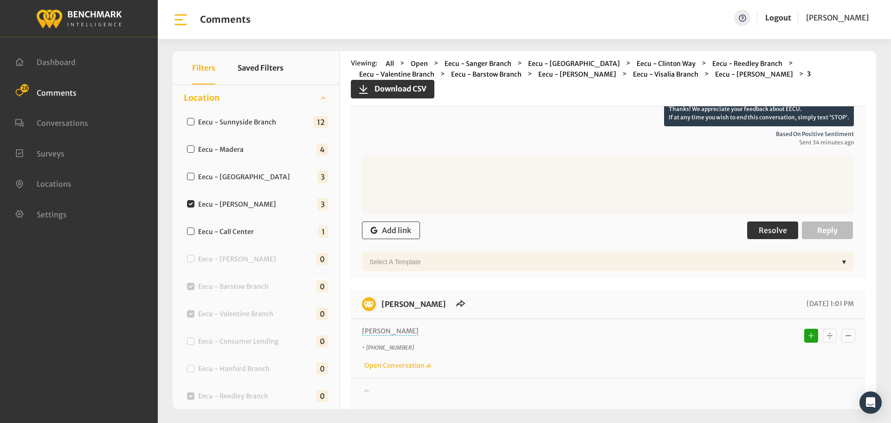
click at [761, 225] on span "Resolve" at bounding box center [772, 229] width 28 height 9
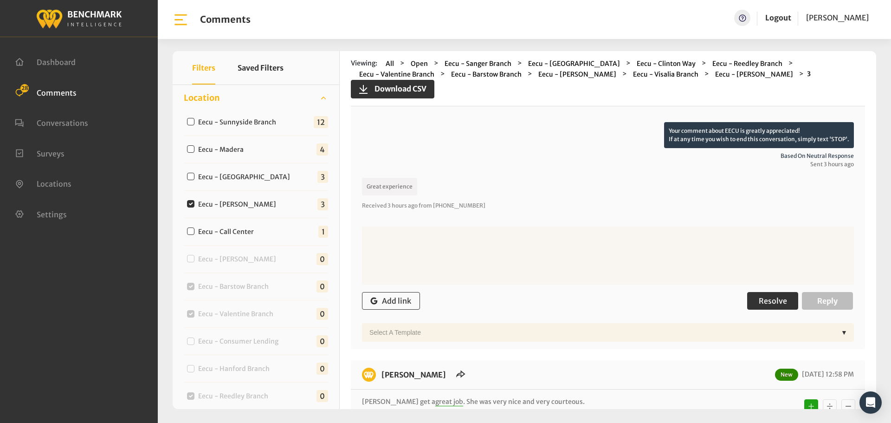
click at [764, 304] on span "Resolve" at bounding box center [772, 300] width 28 height 9
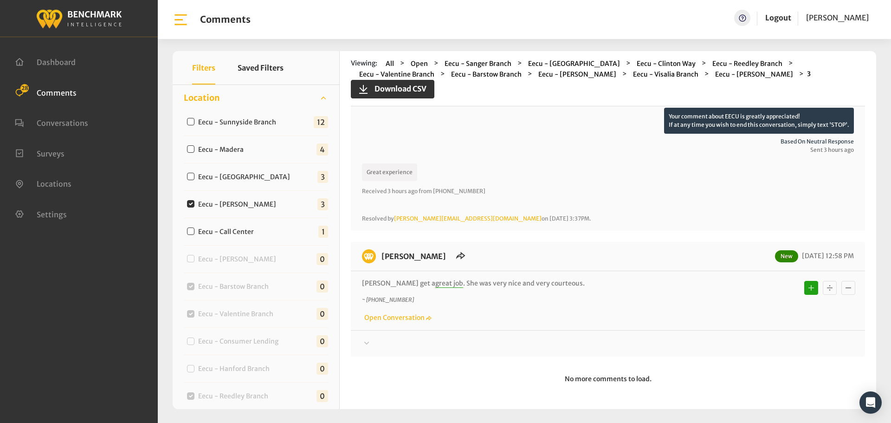
click at [756, 338] on div at bounding box center [608, 343] width 492 height 11
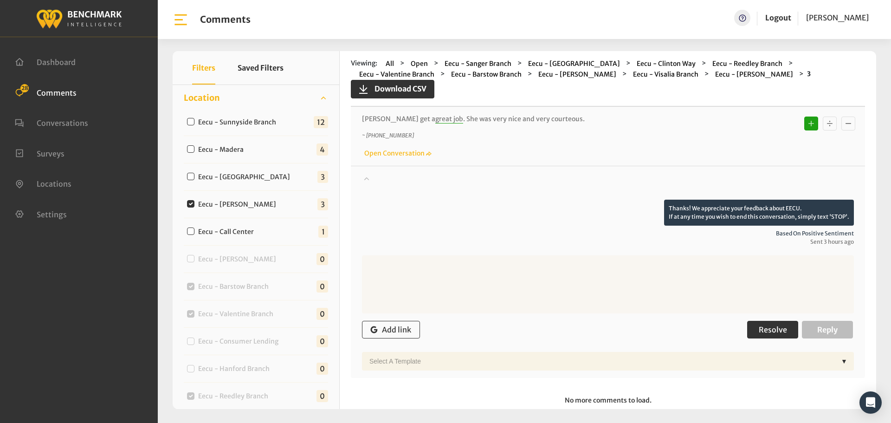
click at [768, 326] on span "Resolve" at bounding box center [772, 329] width 28 height 9
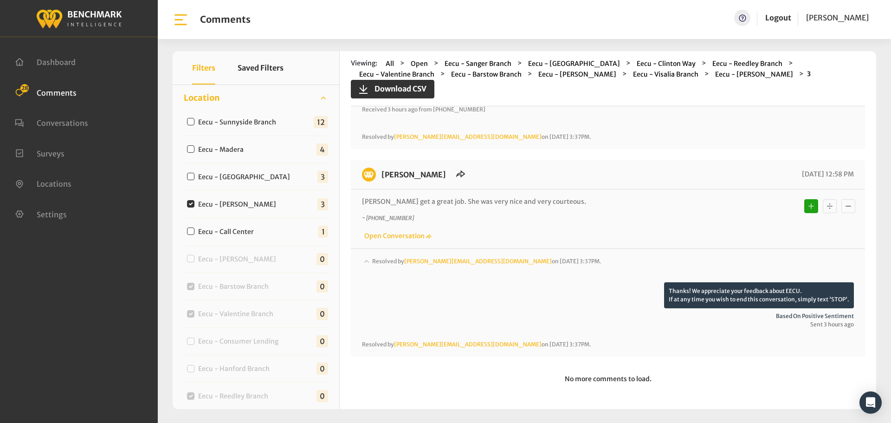
scroll to position [421, 0]
click at [278, 175] on label "Eecu - [GEOGRAPHIC_DATA]" at bounding box center [246, 177] width 103 height 10
click at [194, 175] on input "Eecu - [GEOGRAPHIC_DATA]" at bounding box center [190, 176] width 7 height 7
checkbox input "true"
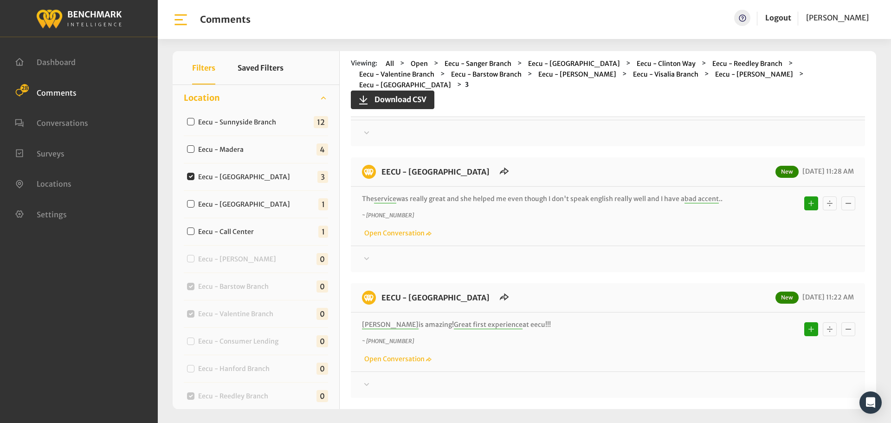
scroll to position [0, 0]
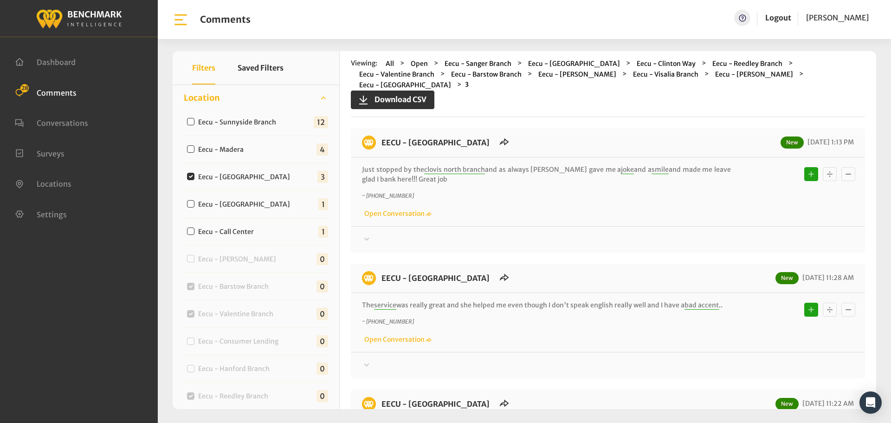
drag, startPoint x: 509, startPoint y: 282, endPoint x: 376, endPoint y: 129, distance: 202.5
click at [376, 129] on div "EECU - Clovis North Branch New 10/10/2025 1:13 PM Just stopped by the clovis no…" at bounding box center [608, 316] width 514 height 376
click at [735, 226] on div "Thanks! We appreciate your feedback about EECU. If at any time you wish to end …" at bounding box center [608, 235] width 514 height 19
click at [732, 226] on div "Thanks! We appreciate your feedback about EECU. If at any time you wish to end …" at bounding box center [608, 235] width 514 height 19
click at [730, 234] on div at bounding box center [608, 239] width 492 height 11
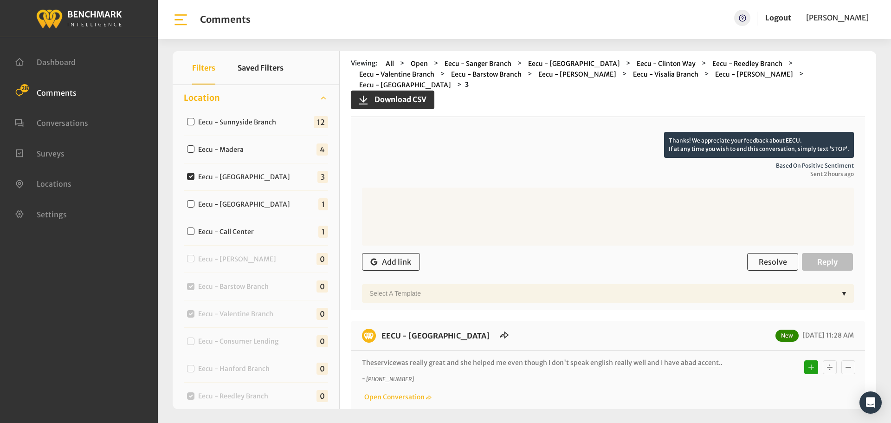
scroll to position [139, 0]
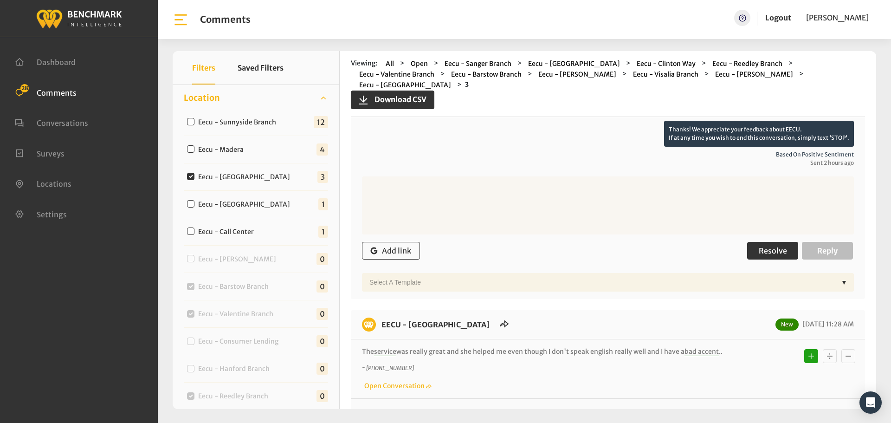
click at [790, 247] on button "Resolve" at bounding box center [772, 251] width 51 height 18
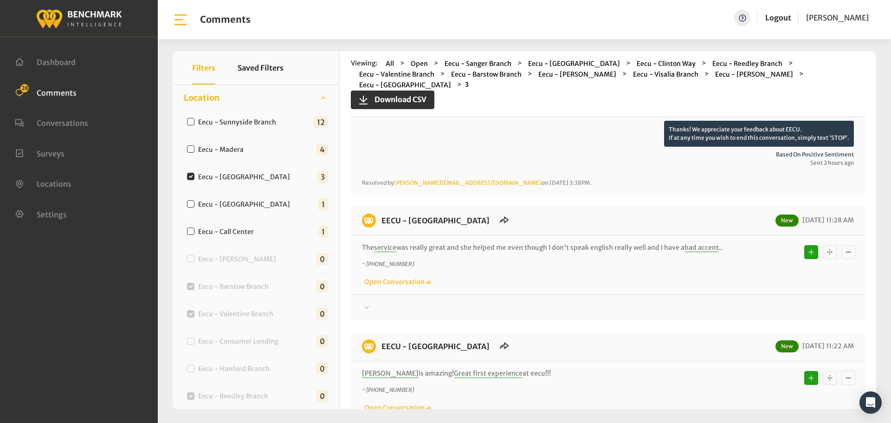
click at [733, 302] on div at bounding box center [608, 307] width 492 height 11
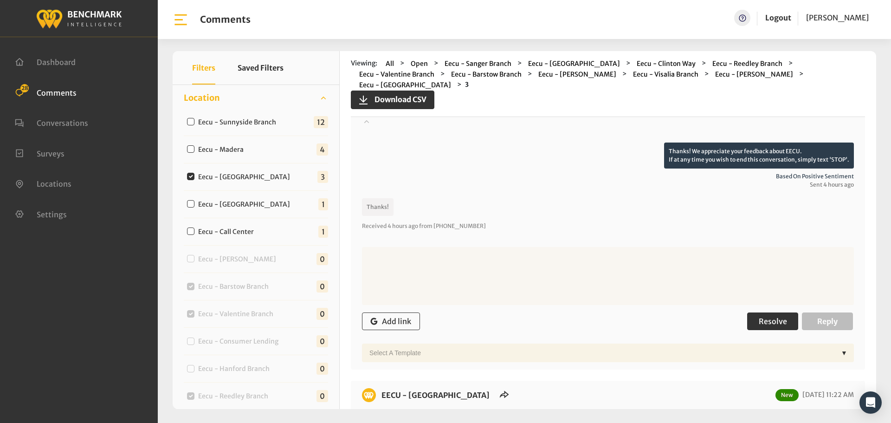
click at [773, 316] on button "Resolve" at bounding box center [772, 321] width 51 height 18
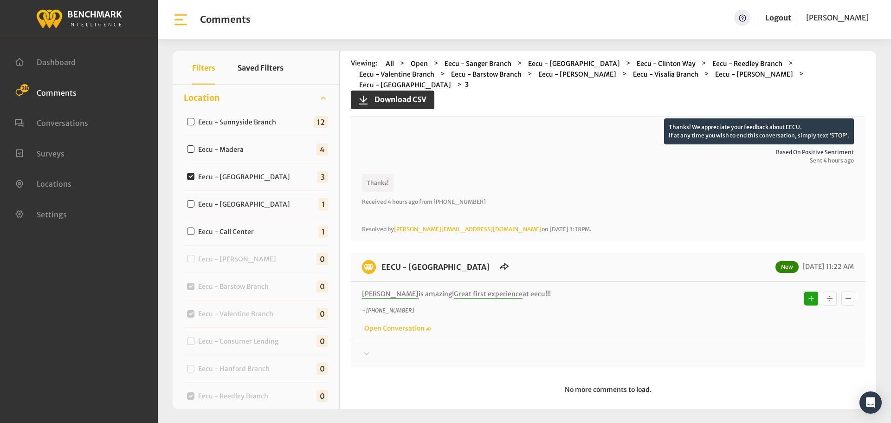
click at [733, 350] on div "EECU - Clovis North Branch New 10/10/2025 11:22 AM Lisa is amazing! Great first…" at bounding box center [608, 309] width 514 height 115
click at [737, 348] on div at bounding box center [608, 353] width 492 height 11
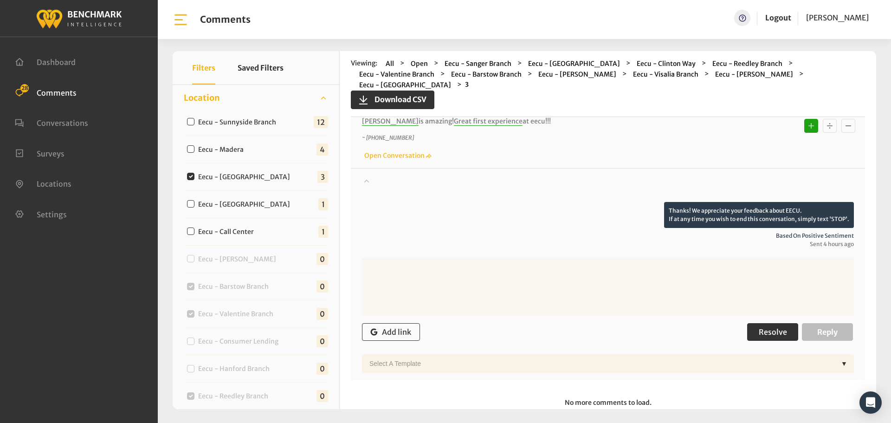
click at [770, 327] on span "Resolve" at bounding box center [772, 331] width 28 height 9
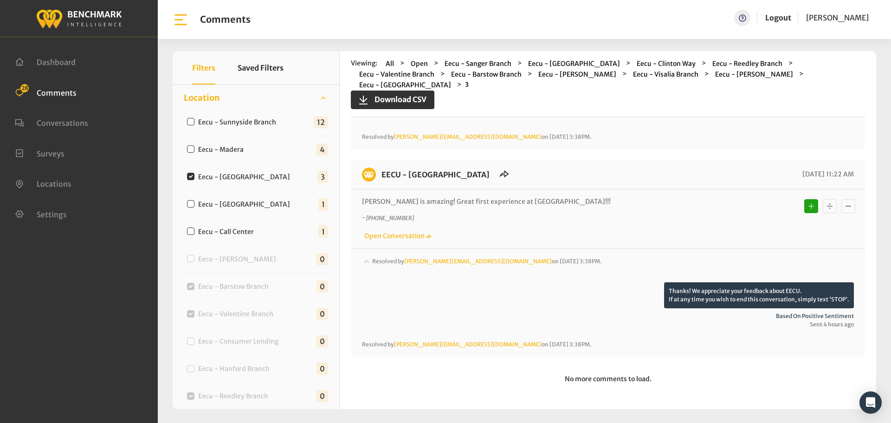
scroll to position [430, 0]
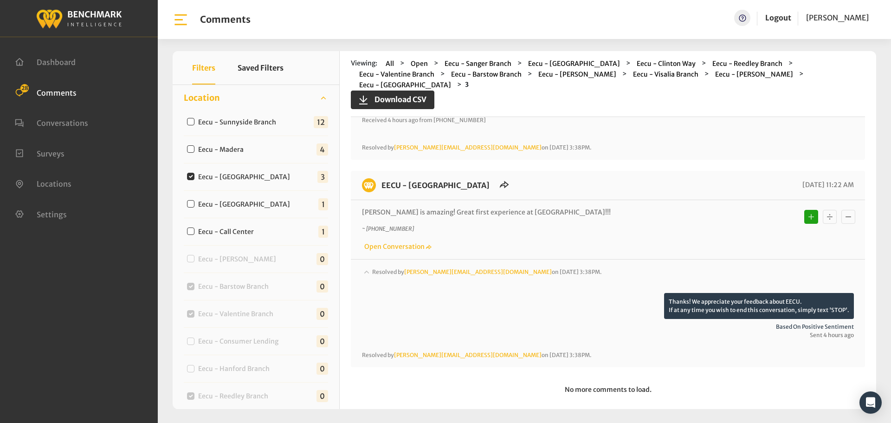
click at [242, 147] on label "Eecu - Madera" at bounding box center [223, 150] width 56 height 10
click at [194, 147] on input "Eecu - Madera" at bounding box center [190, 148] width 7 height 7
checkbox input "true"
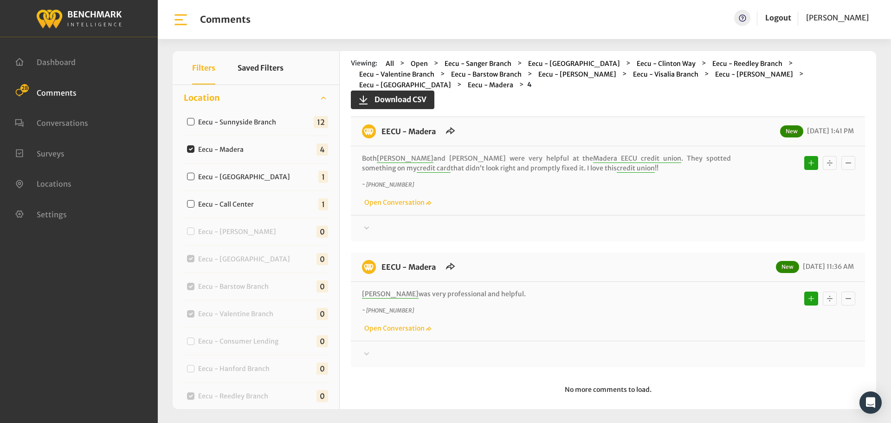
scroll to position [0, 0]
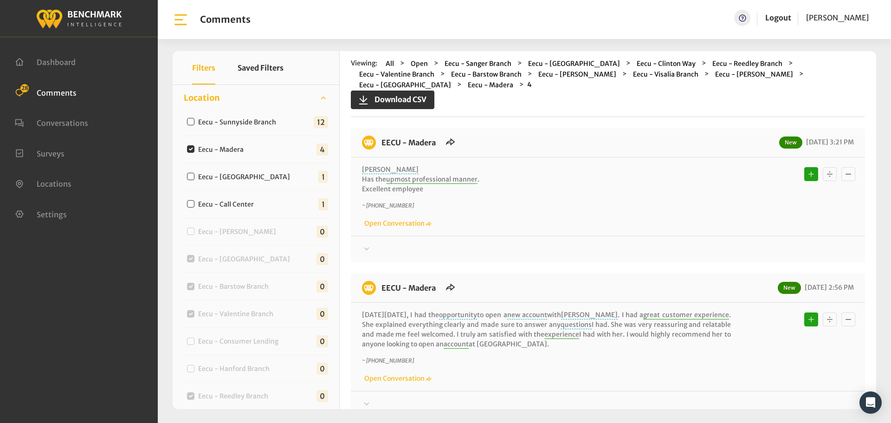
drag, startPoint x: 510, startPoint y: 284, endPoint x: 378, endPoint y: 134, distance: 200.5
click at [378, 134] on div "EECU - Madera New 10/10/2025 3:21 PM Stephanie Has the upmost professional mann…" at bounding box center [608, 403] width 514 height 550
click at [730, 244] on div at bounding box center [608, 249] width 492 height 11
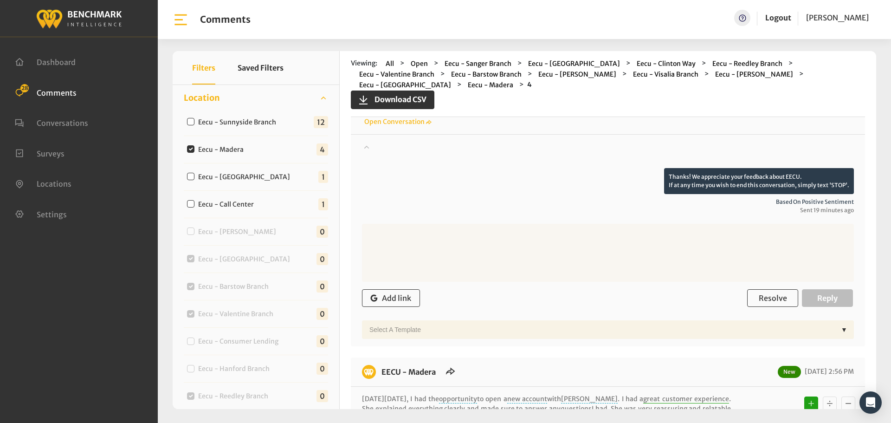
scroll to position [233, 0]
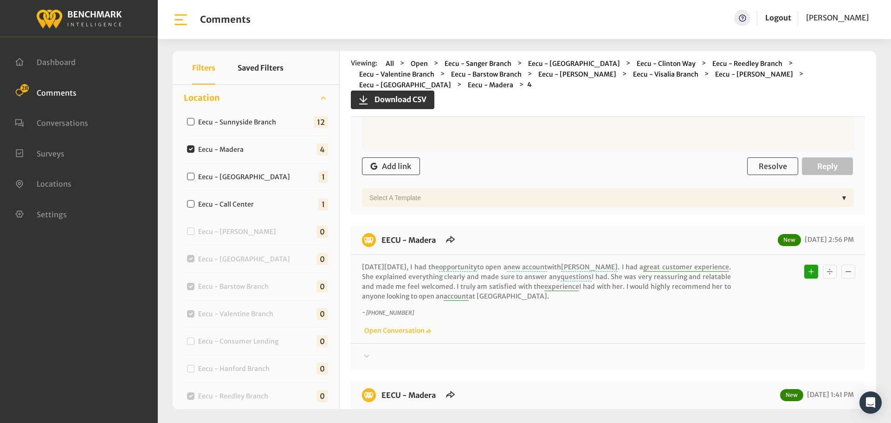
click at [740, 156] on div "Add link Resolve Reply" at bounding box center [608, 166] width 492 height 27
click at [758, 161] on span "Resolve" at bounding box center [772, 165] width 28 height 9
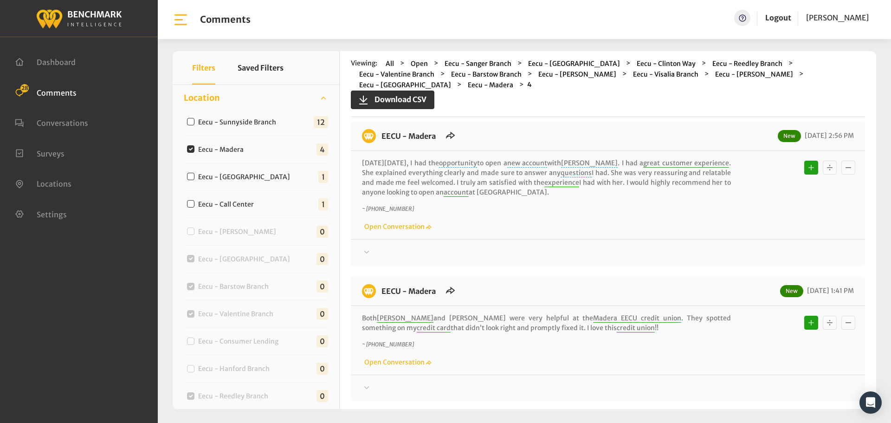
click at [741, 247] on div at bounding box center [608, 252] width 492 height 11
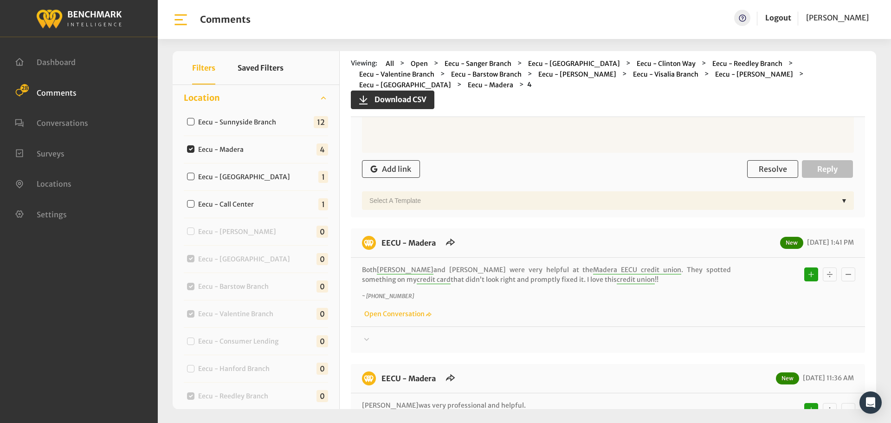
scroll to position [468, 0]
click at [765, 163] on span "Resolve" at bounding box center [772, 167] width 28 height 9
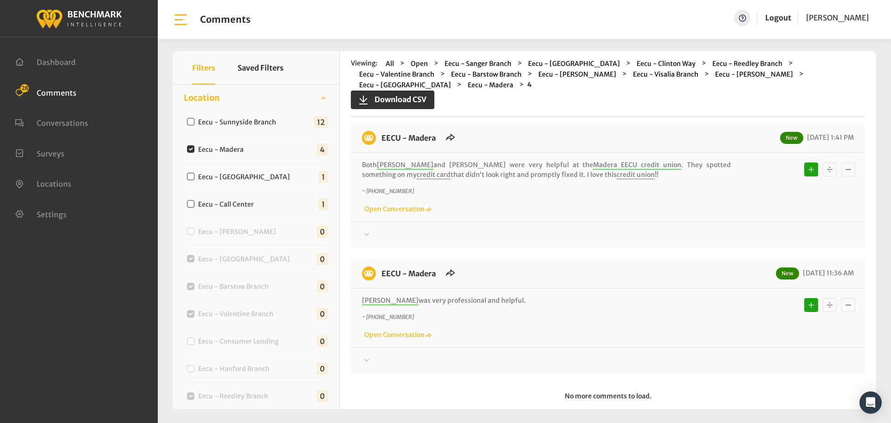
click at [750, 229] on div at bounding box center [608, 234] width 492 height 11
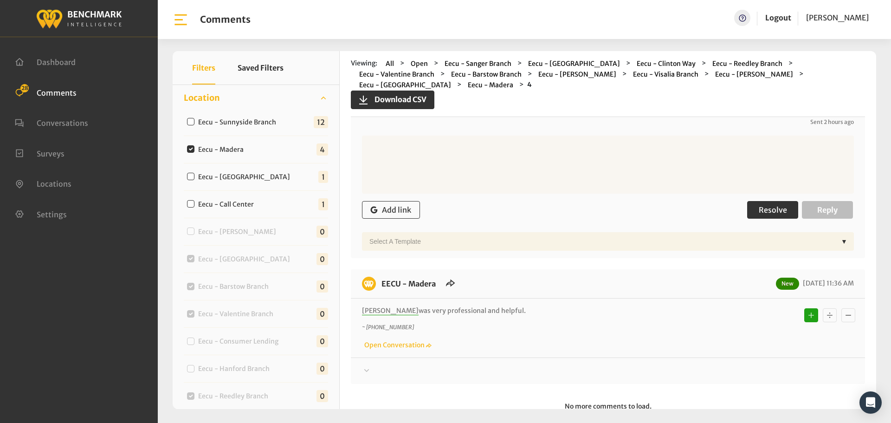
click at [768, 205] on span "Resolve" at bounding box center [772, 209] width 28 height 9
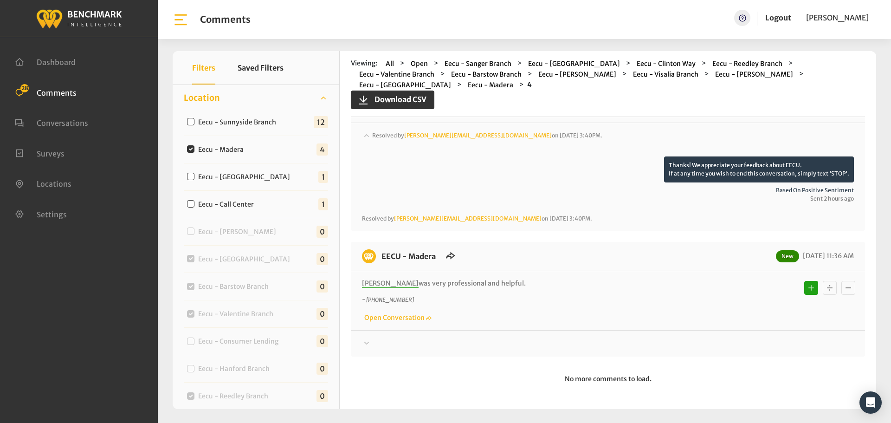
scroll to position [556, 0]
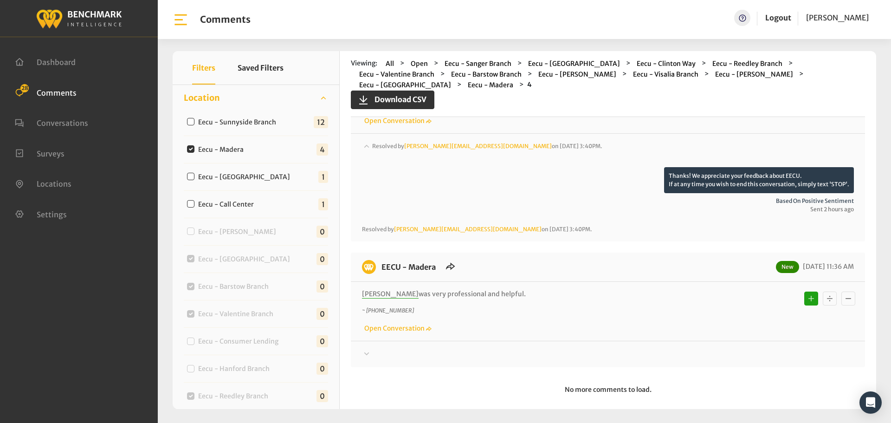
click at [739, 348] on div at bounding box center [608, 353] width 492 height 11
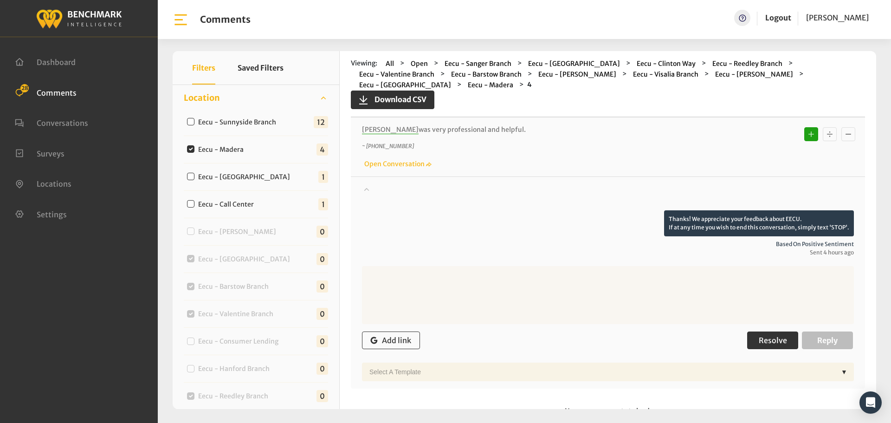
click at [784, 333] on button "Resolve" at bounding box center [772, 340] width 51 height 18
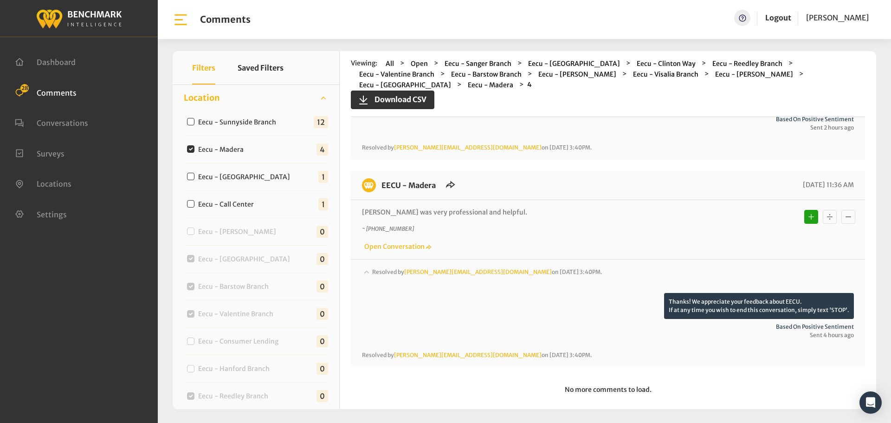
click at [239, 123] on label "Eecu - Sunnyside Branch" at bounding box center [239, 122] width 89 height 10
click at [194, 123] on input "Eecu - Sunnyside Branch" at bounding box center [190, 121] width 7 height 7
checkbox input "true"
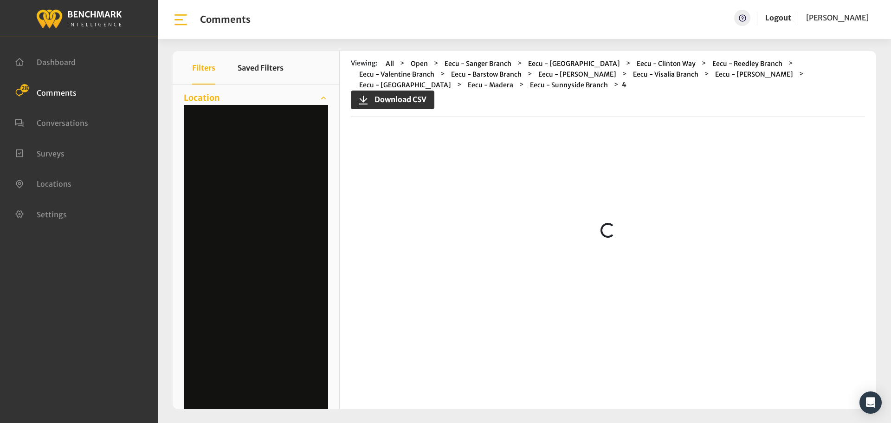
scroll to position [0, 0]
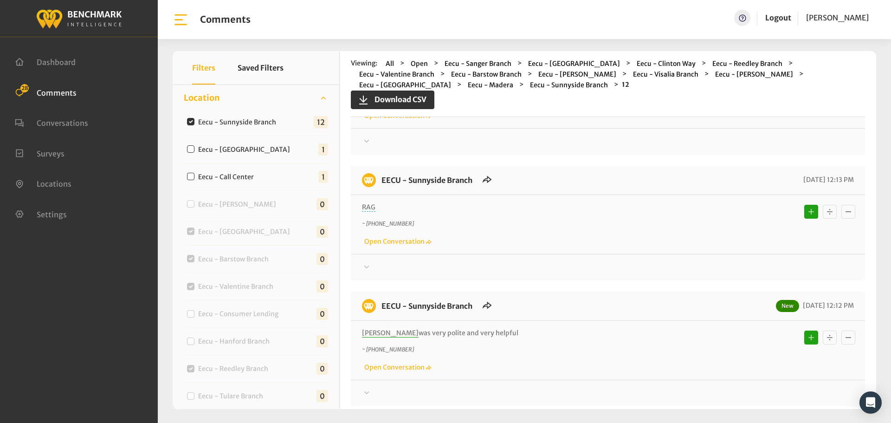
click at [512, 269] on div at bounding box center [608, 267] width 492 height 11
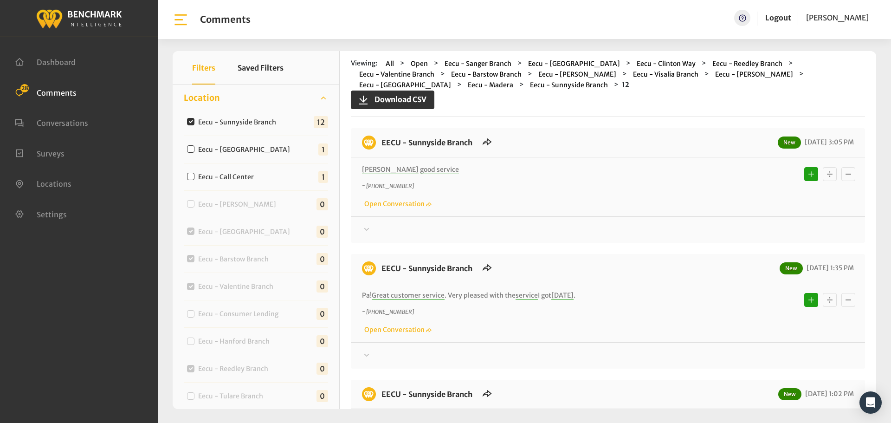
drag, startPoint x: 541, startPoint y: 287, endPoint x: 379, endPoint y: 141, distance: 218.4
click at [781, 227] on div at bounding box center [608, 229] width 492 height 11
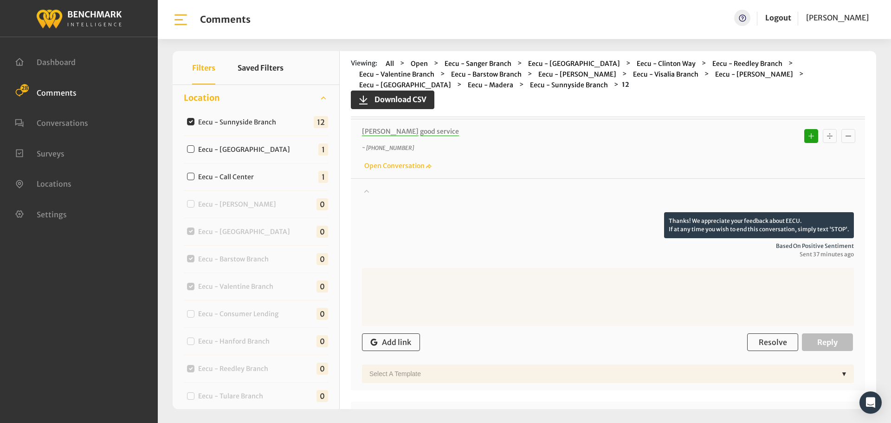
scroll to position [93, 0]
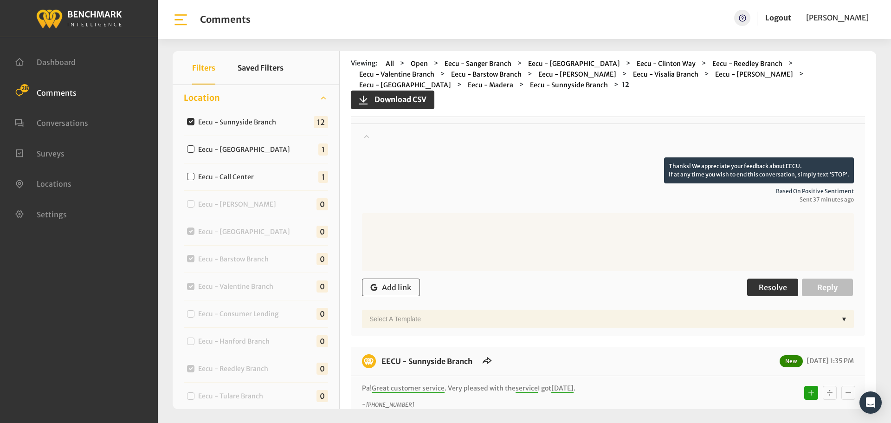
click at [769, 290] on span "Resolve" at bounding box center [772, 286] width 28 height 9
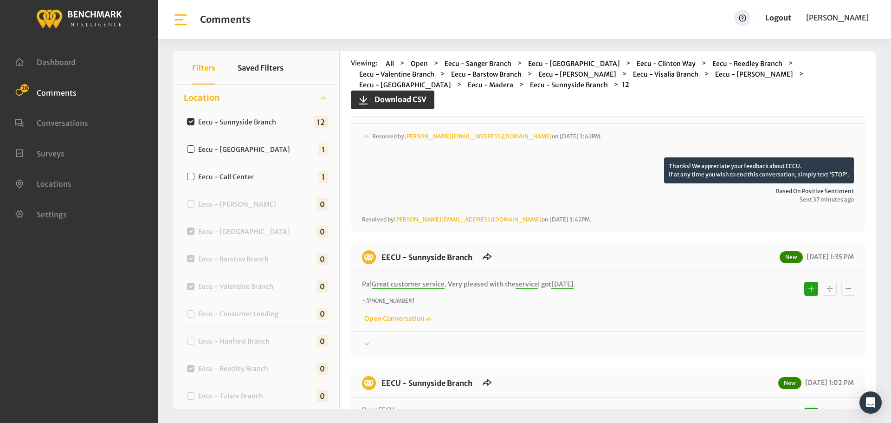
click at [740, 338] on div "Thanks! We appreciate your feedback about EECU. If at any time you wish to end …" at bounding box center [608, 340] width 514 height 19
click at [750, 341] on div at bounding box center [608, 344] width 492 height 11
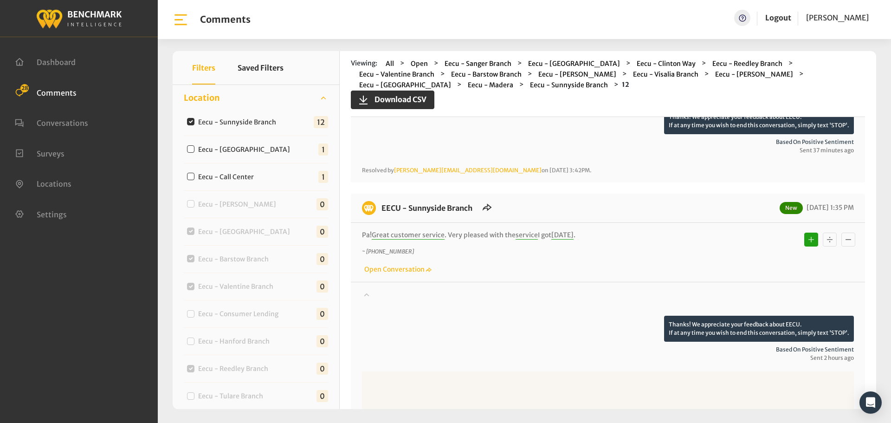
scroll to position [232, 0]
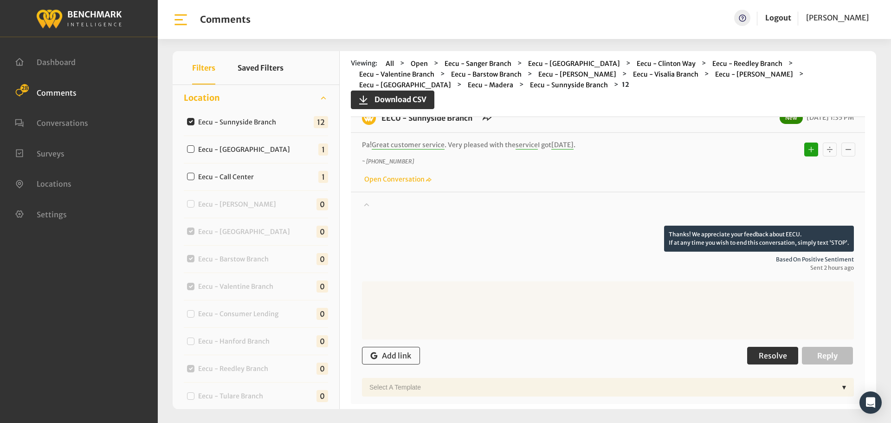
click at [780, 352] on span "Resolve" at bounding box center [772, 355] width 28 height 9
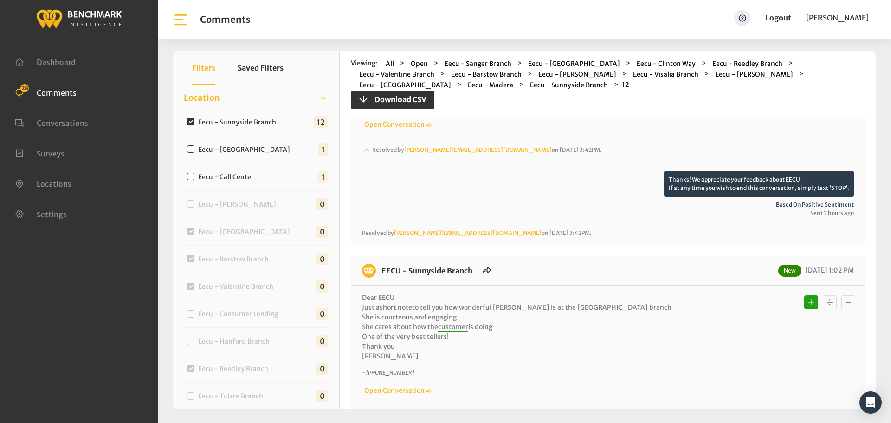
scroll to position [417, 0]
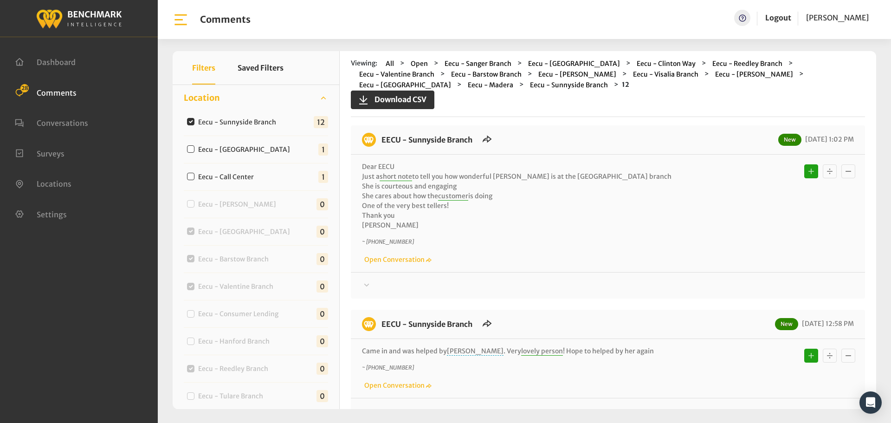
click at [734, 287] on div at bounding box center [608, 285] width 492 height 11
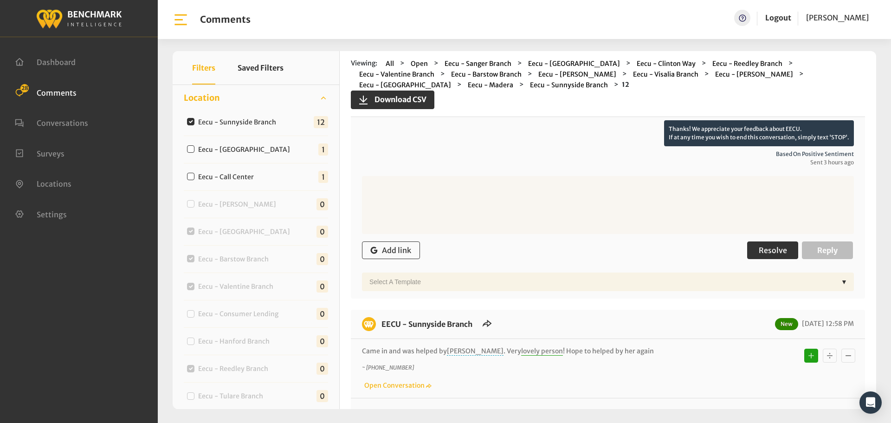
click at [772, 251] on span "Resolve" at bounding box center [772, 249] width 28 height 9
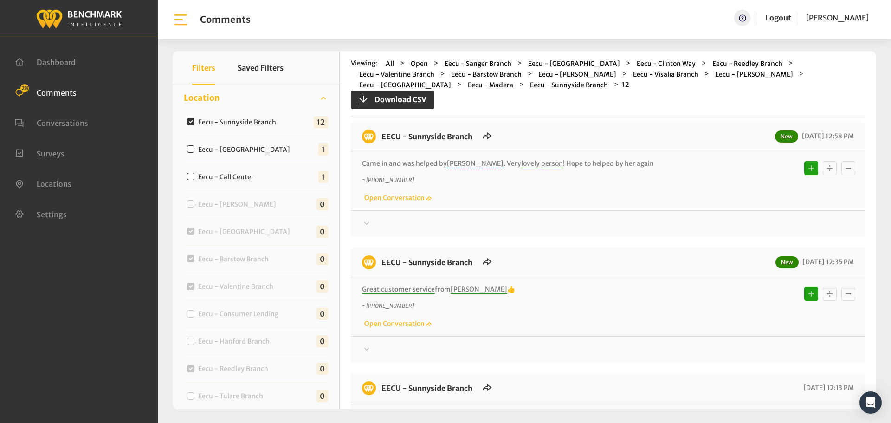
scroll to position [696, 0]
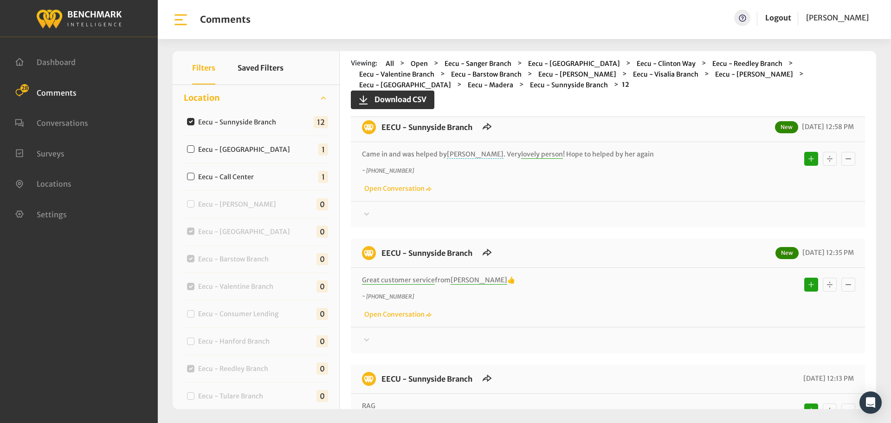
click at [744, 222] on div "EECU - Sunnyside Branch New 10/10/2025 12:58 PM Came in and was helped by Rita …" at bounding box center [608, 170] width 514 height 115
click at [748, 214] on div at bounding box center [608, 214] width 492 height 11
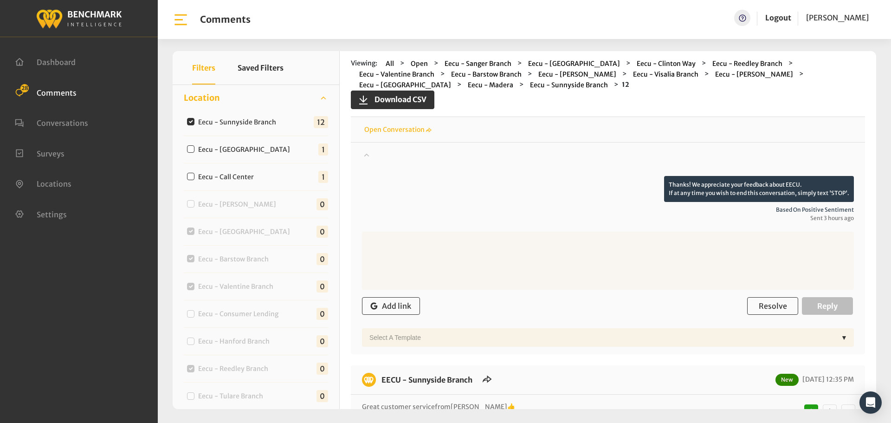
scroll to position [835, 0]
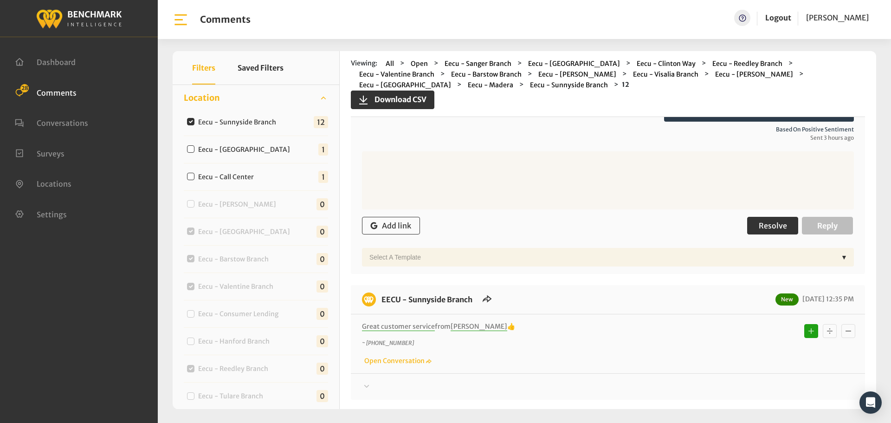
click at [758, 218] on button "Resolve" at bounding box center [772, 226] width 51 height 18
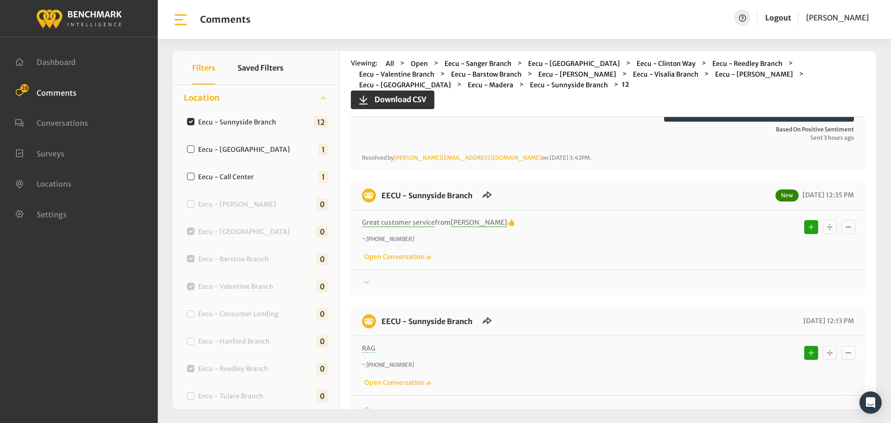
click at [726, 285] on div at bounding box center [608, 282] width 492 height 11
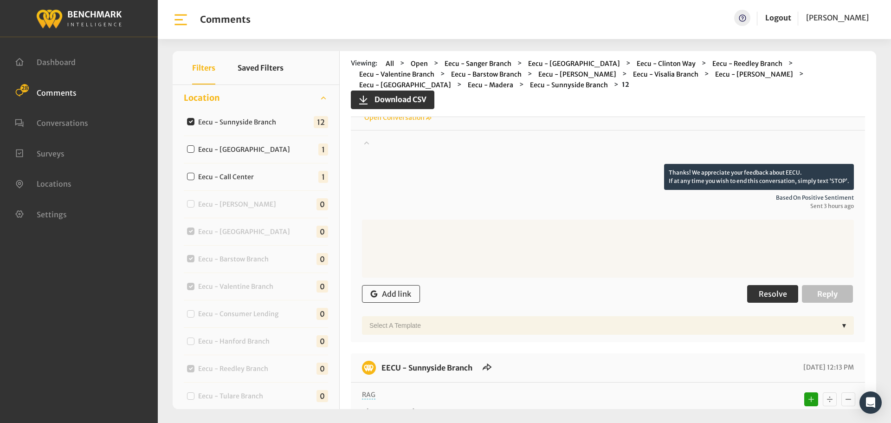
click at [766, 287] on button "Resolve" at bounding box center [772, 294] width 51 height 18
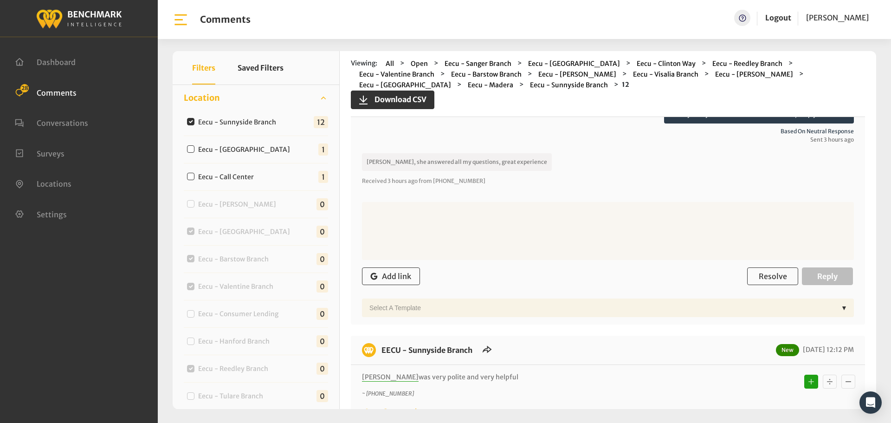
scroll to position [1252, 0]
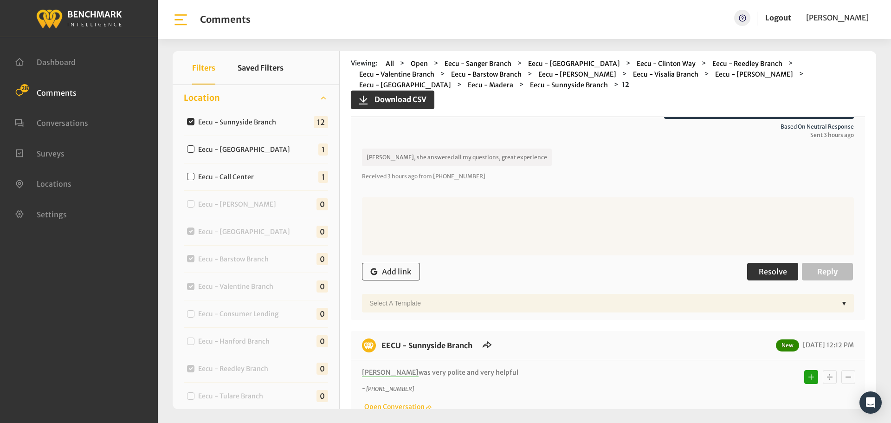
click at [758, 280] on button "Resolve" at bounding box center [772, 272] width 51 height 18
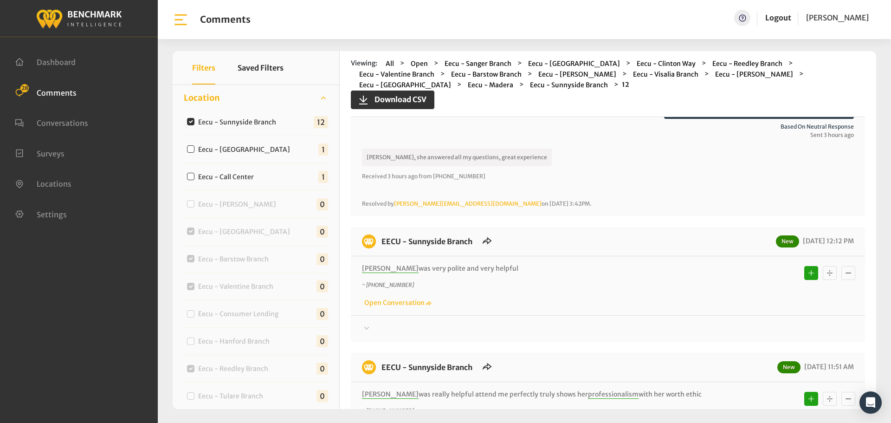
click at [757, 328] on div at bounding box center [608, 328] width 492 height 11
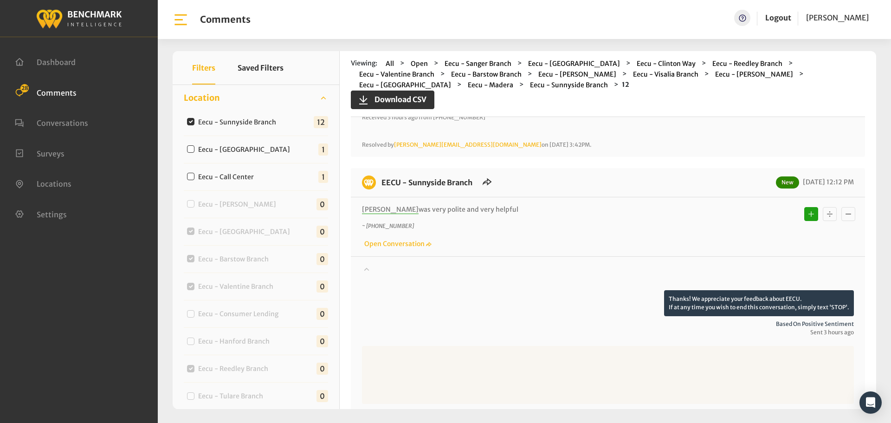
scroll to position [1438, 0]
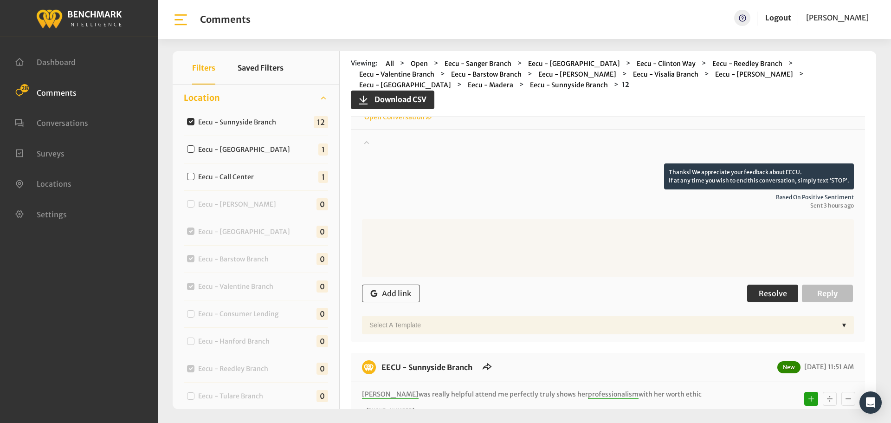
click at [763, 299] on button "Resolve" at bounding box center [772, 293] width 51 height 18
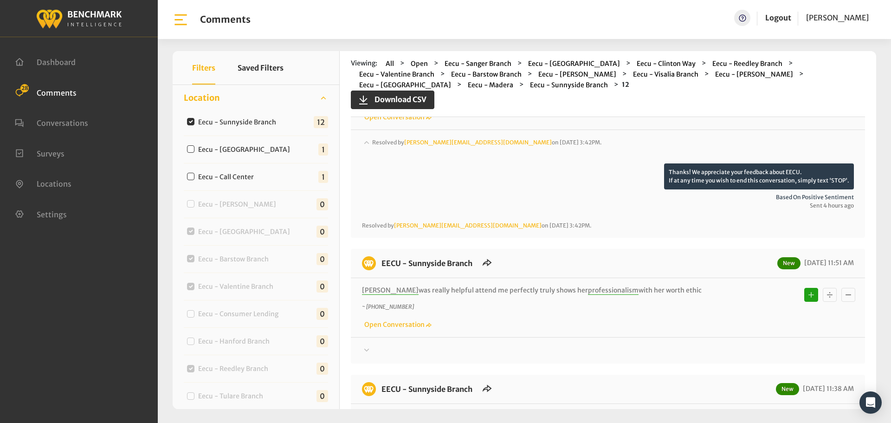
click at [760, 346] on div at bounding box center [608, 350] width 492 height 11
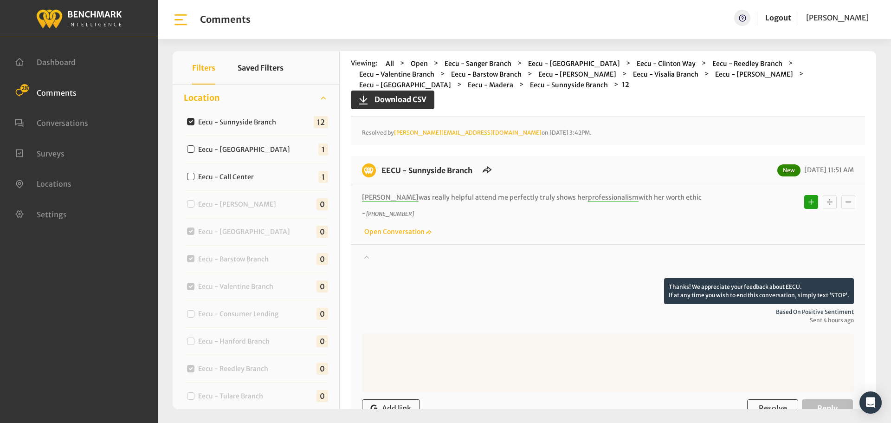
scroll to position [1623, 0]
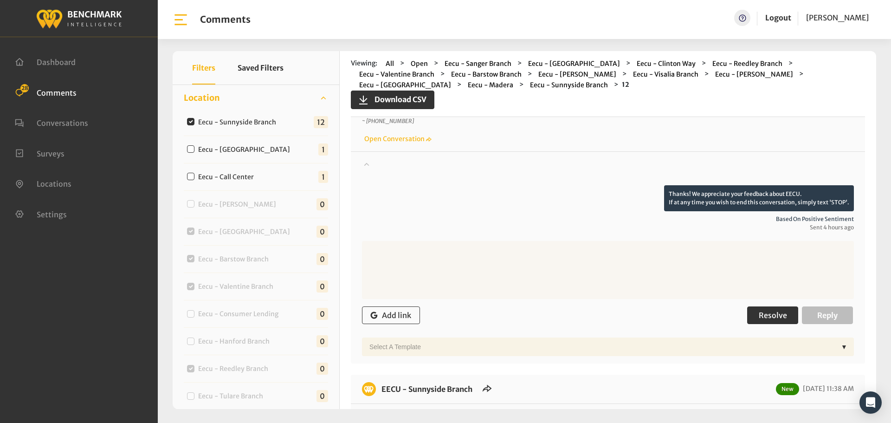
click at [764, 317] on span "Resolve" at bounding box center [772, 314] width 28 height 9
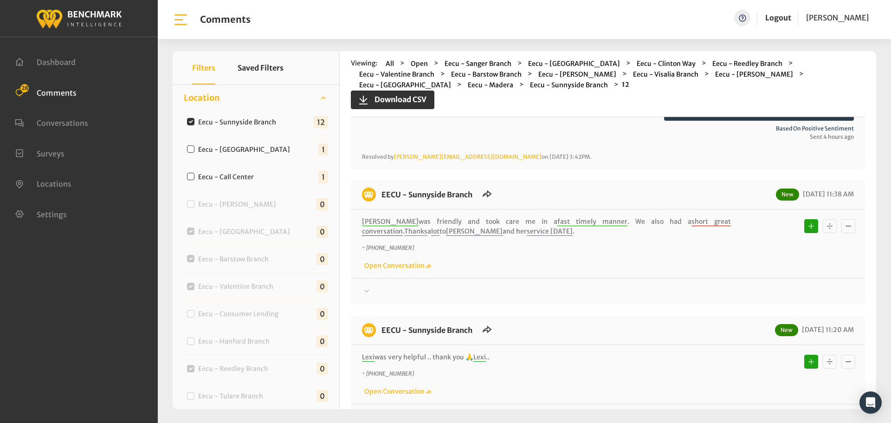
scroll to position [1716, 0]
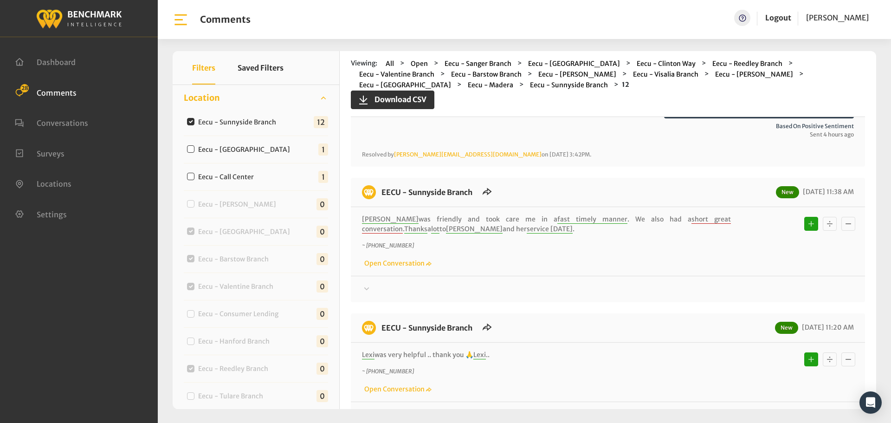
click at [759, 290] on div at bounding box center [608, 288] width 492 height 11
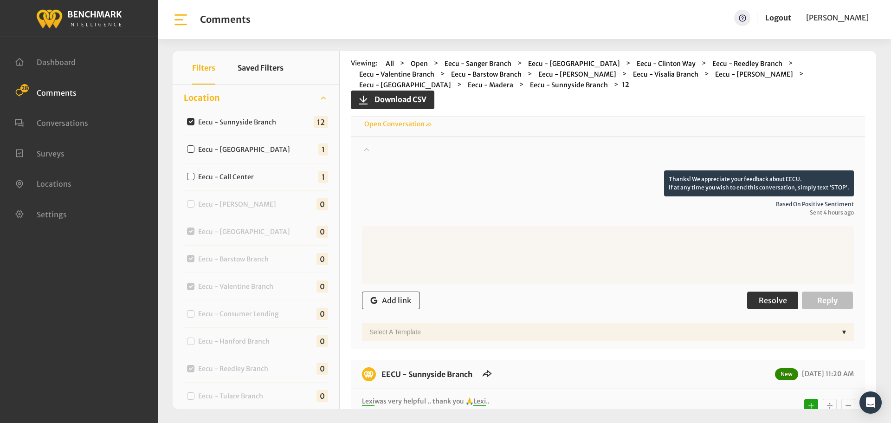
click at [765, 299] on span "Resolve" at bounding box center [772, 299] width 28 height 9
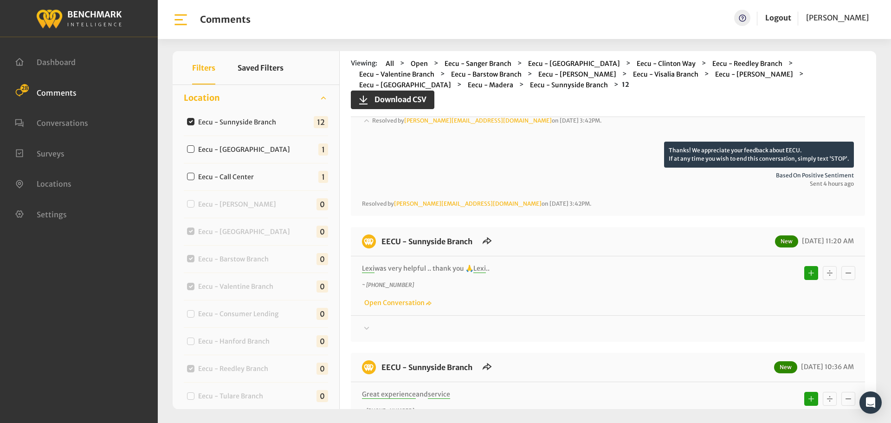
scroll to position [1995, 0]
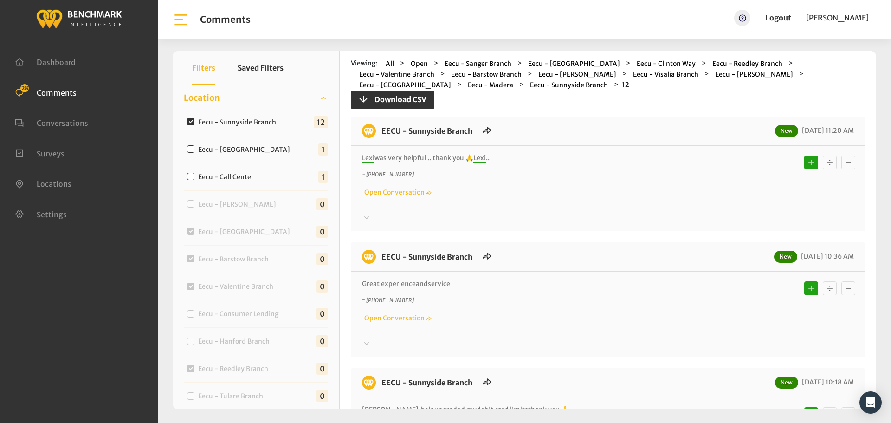
click at [751, 218] on div at bounding box center [608, 217] width 492 height 11
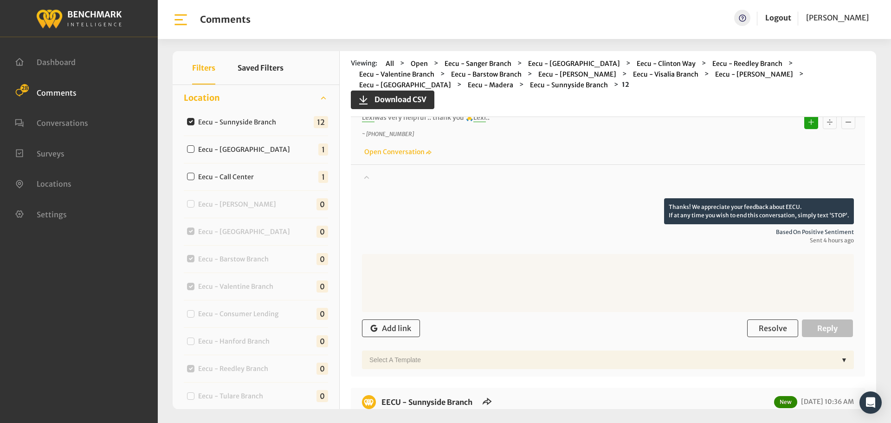
scroll to position [2087, 0]
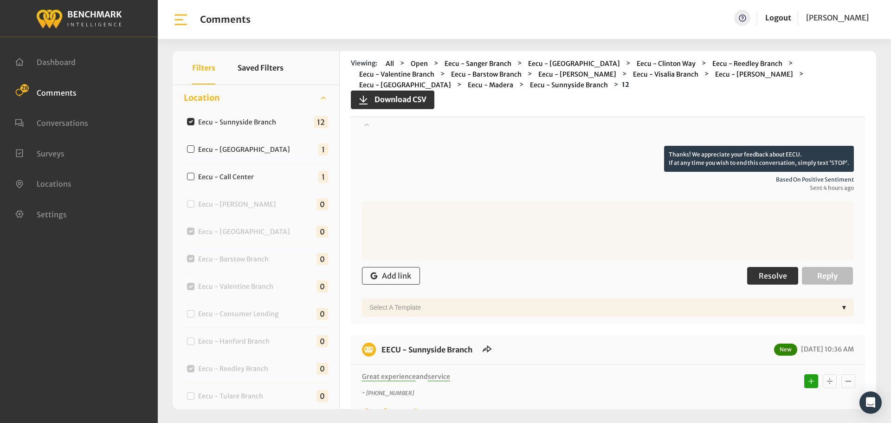
click at [770, 275] on span "Resolve" at bounding box center [772, 275] width 28 height 9
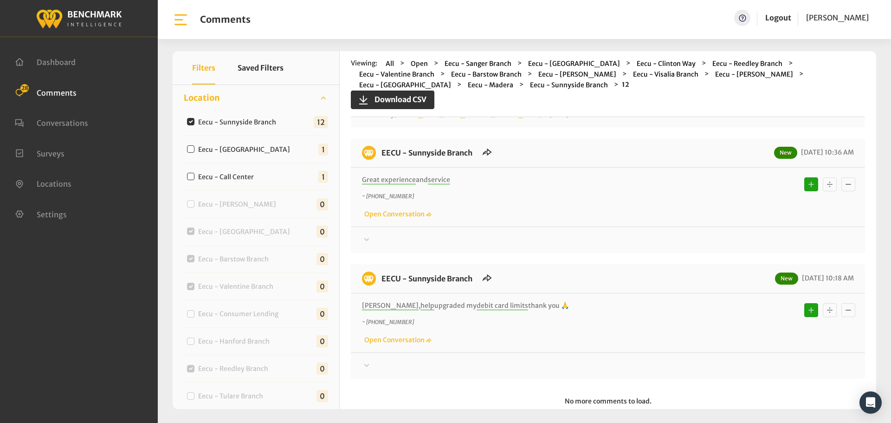
click at [761, 244] on div at bounding box center [608, 239] width 492 height 11
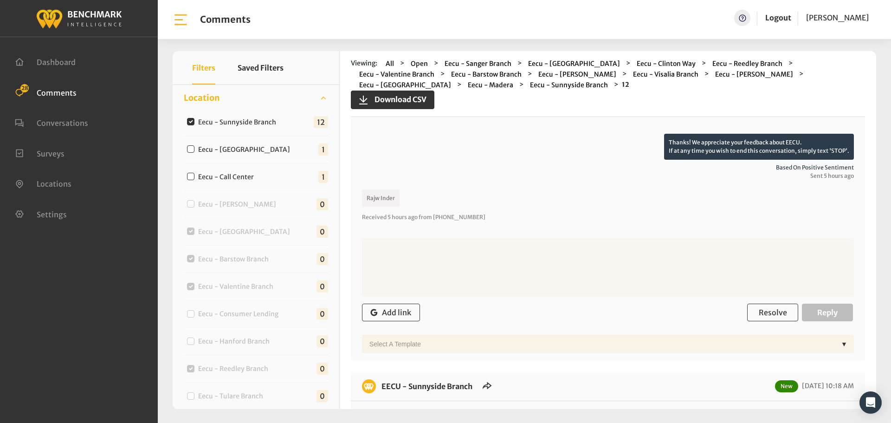
scroll to position [2319, 0]
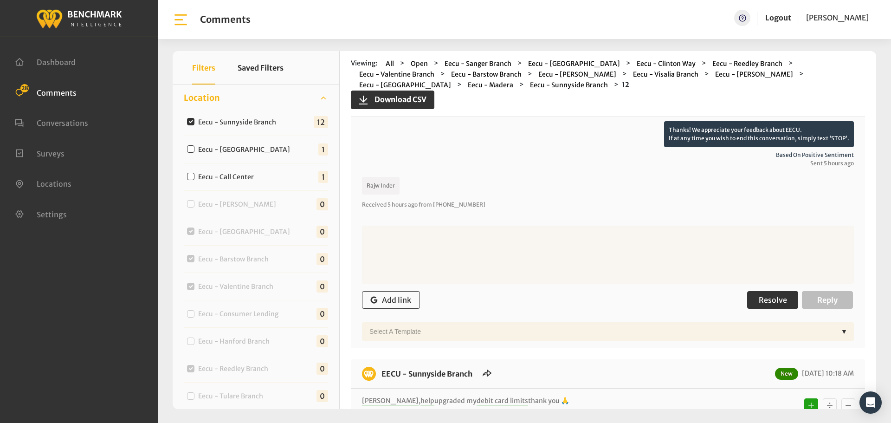
click at [766, 295] on span "Resolve" at bounding box center [772, 299] width 28 height 9
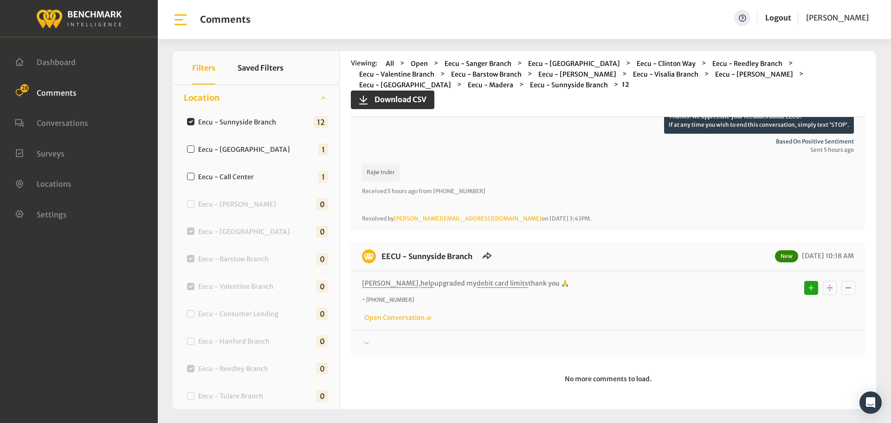
click at [768, 346] on div at bounding box center [608, 343] width 492 height 11
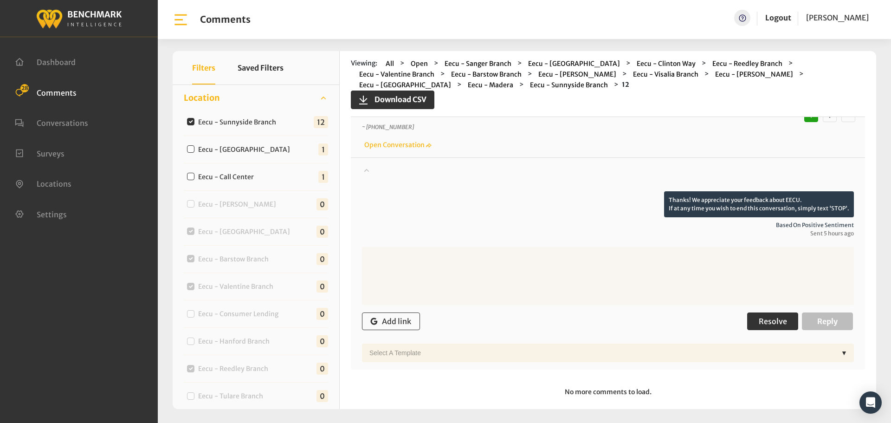
click at [771, 325] on span "Resolve" at bounding box center [772, 320] width 28 height 9
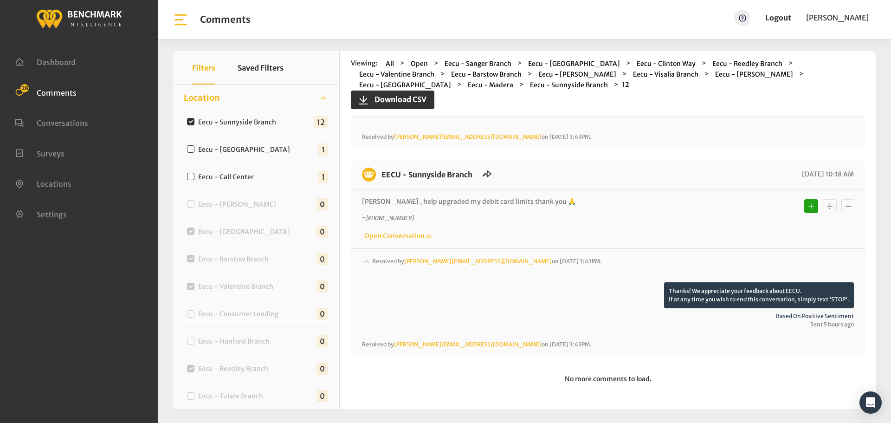
scroll to position [2414, 0]
click at [254, 123] on label "Eecu - Sunnyside Branch" at bounding box center [239, 122] width 89 height 10
click at [194, 123] on input "Eecu - Sunnyside Branch" at bounding box center [190, 121] width 7 height 7
checkbox input "false"
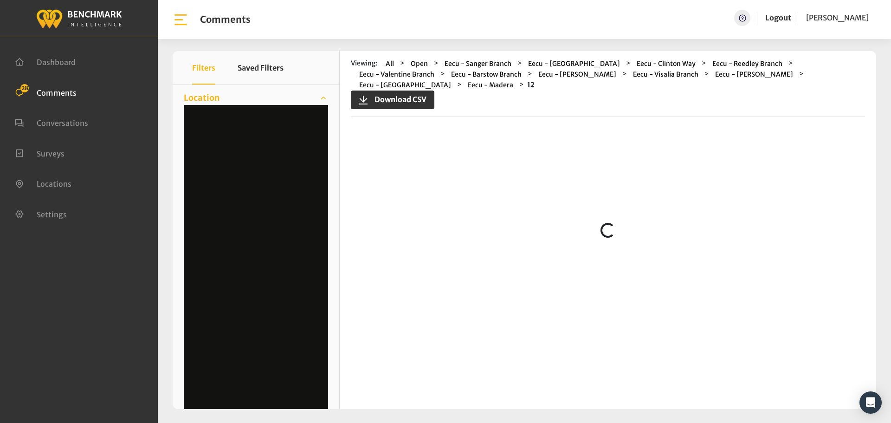
scroll to position [0, 0]
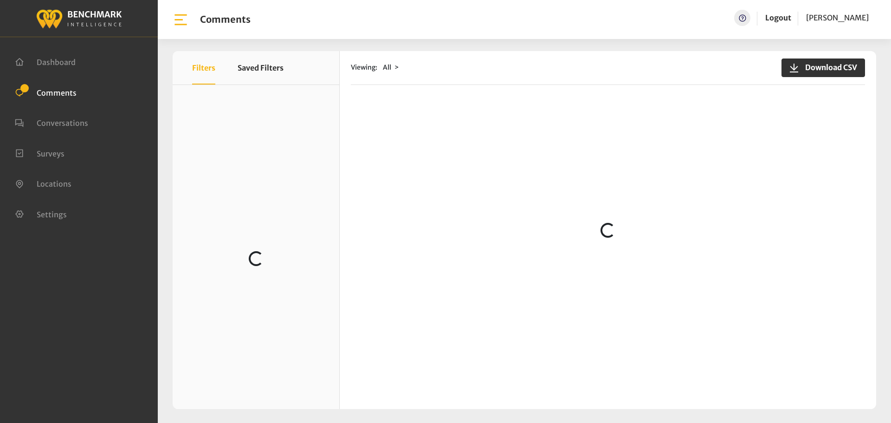
scroll to position [186, 0]
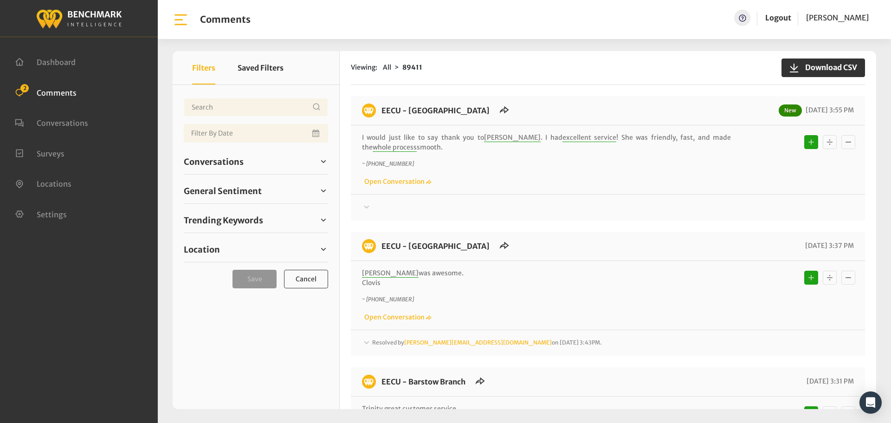
drag, startPoint x: 390, startPoint y: 148, endPoint x: 374, endPoint y: 112, distance: 39.7
click at [374, 112] on div "EECU - Porterville New 10/10/2025 3:55 PM I would just like to say thank you to…" at bounding box center [608, 158] width 514 height 124
copy div "EECU - Porterville New 10/10/2025 3:55 PM I would just like to say thank you to…"
click at [669, 161] on p "~ +15593590921" at bounding box center [546, 164] width 369 height 8
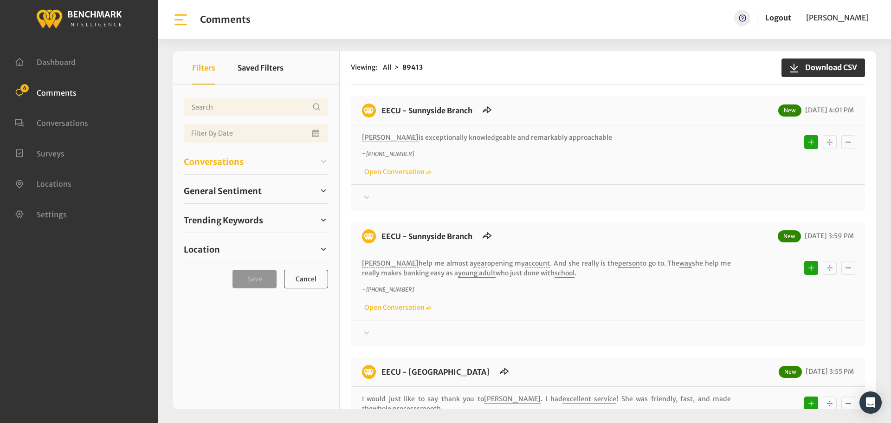
click at [206, 154] on link "Conversations" at bounding box center [256, 161] width 144 height 14
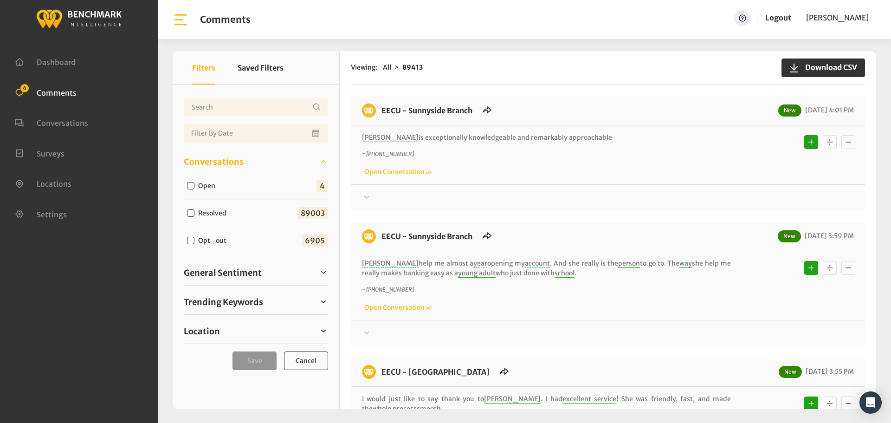
click at [216, 182] on label "Open" at bounding box center [209, 186] width 28 height 10
click at [194, 182] on input "Open" at bounding box center [190, 185] width 7 height 7
checkbox input "true"
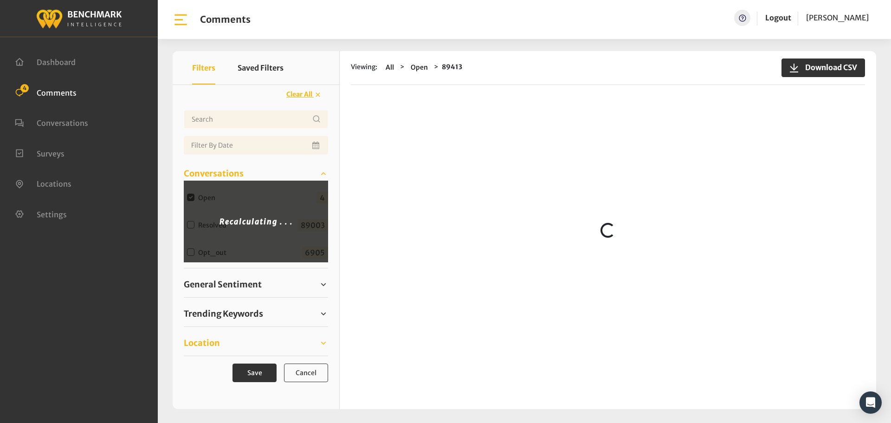
click at [242, 346] on link "Location" at bounding box center [256, 343] width 144 height 14
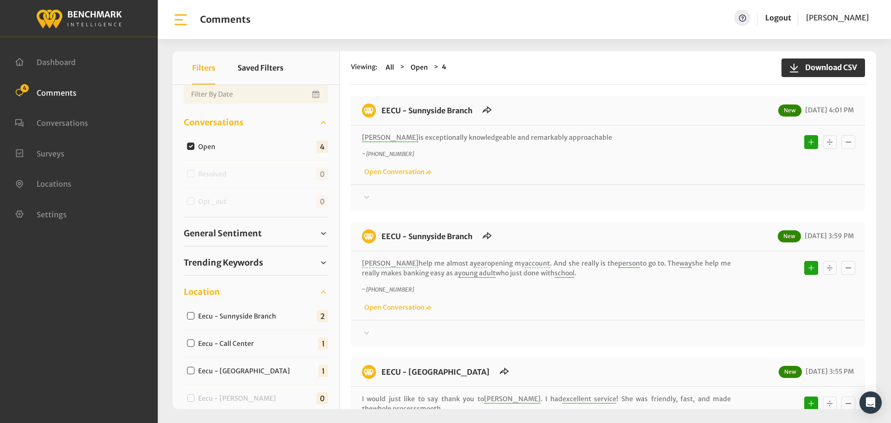
scroll to position [139, 0]
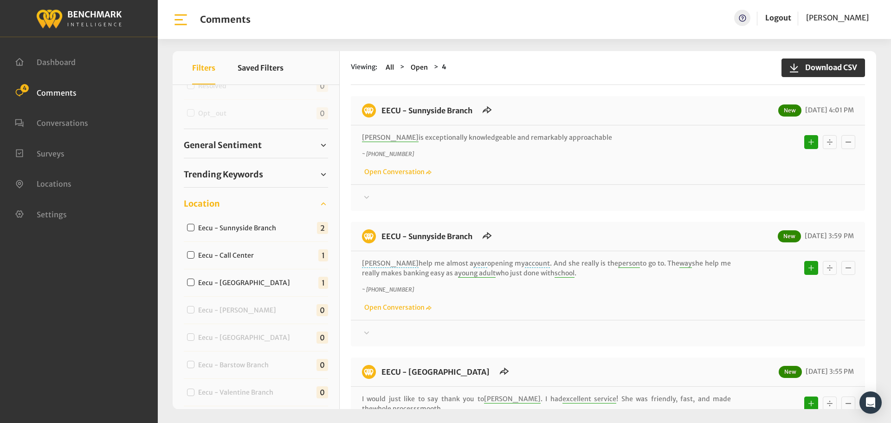
click at [239, 229] on label "Eecu - Sunnyside Branch" at bounding box center [239, 228] width 89 height 10
click at [194, 229] on input "Eecu - Sunnyside Branch" at bounding box center [190, 227] width 7 height 7
checkbox input "true"
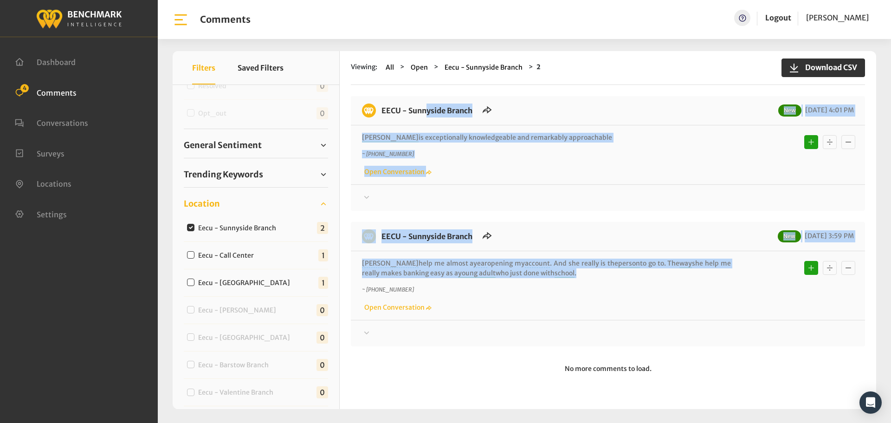
drag, startPoint x: 545, startPoint y: 272, endPoint x: 381, endPoint y: 122, distance: 222.0
click at [381, 122] on div "EECU - Sunnyside Branch New 10/10/2025 4:01 PM Anna is exceptionally knowledgea…" at bounding box center [608, 221] width 514 height 250
copy div "EECU - Sunnyside Branch New 10/10/2025 4:01 PM Anna is exceptionally knowledgea…"
click at [730, 194] on div at bounding box center [608, 197] width 492 height 11
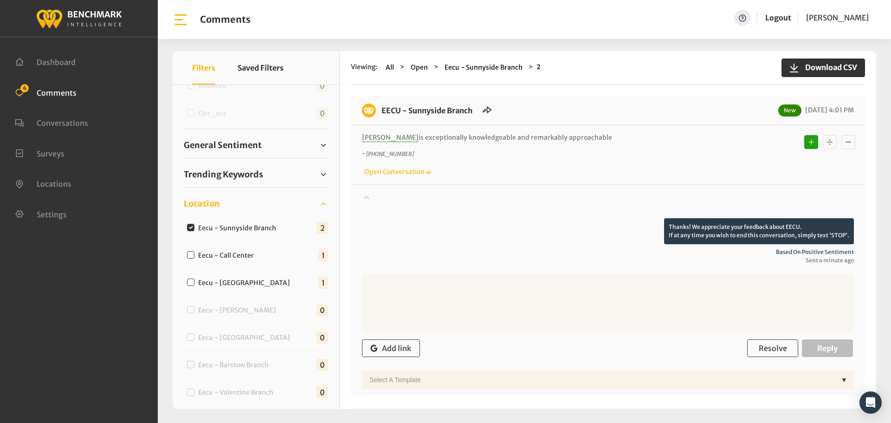
click at [730, 194] on div at bounding box center [608, 205] width 492 height 26
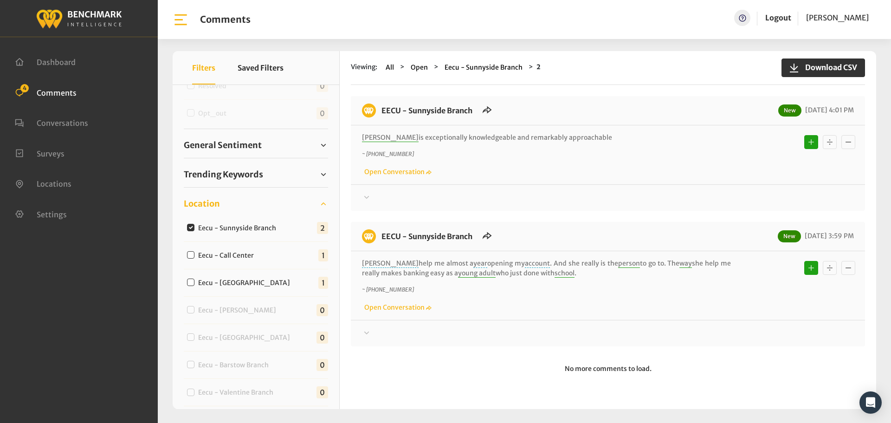
click at [719, 339] on div "EECU - Sunnyside Branch New 10/10/2025 3:59 PM Anna help me almost a year openi…" at bounding box center [608, 284] width 514 height 124
click at [721, 333] on div at bounding box center [608, 332] width 492 height 11
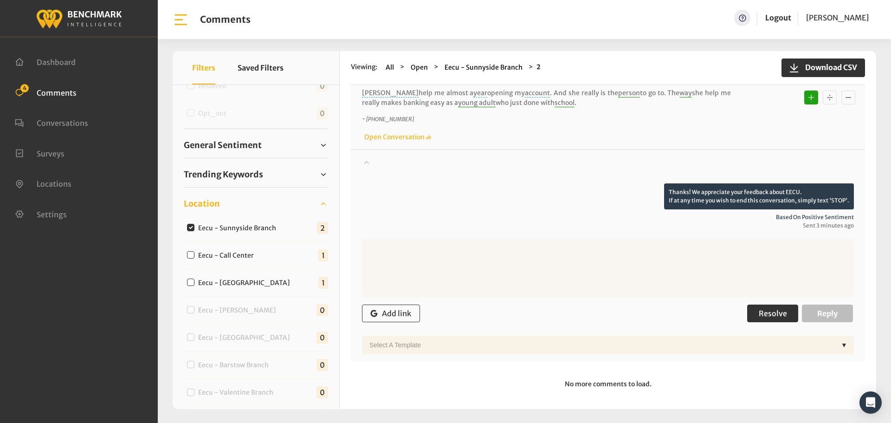
click at [769, 318] on button "Resolve" at bounding box center [772, 313] width 51 height 18
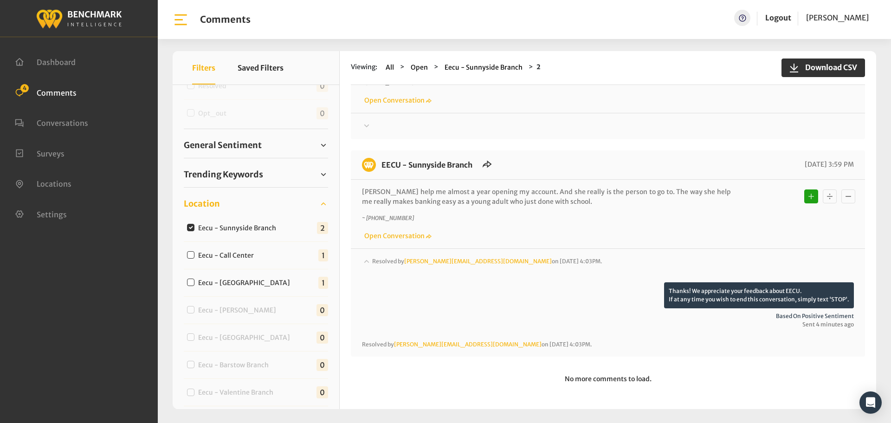
scroll to position [0, 0]
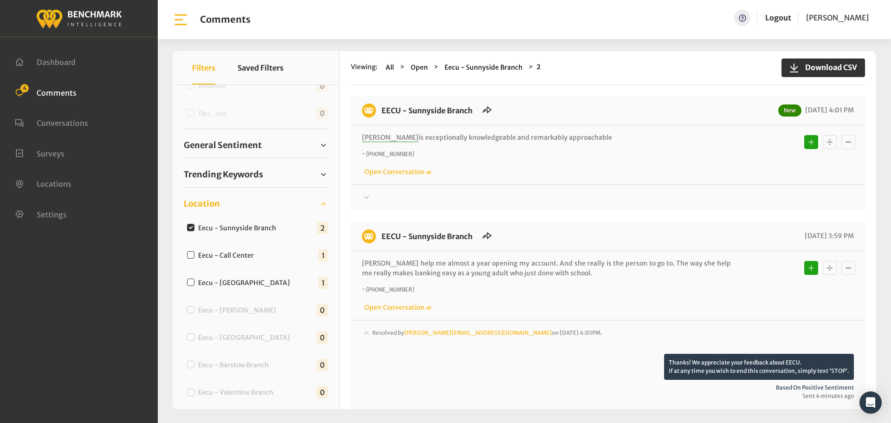
click at [714, 199] on div at bounding box center [608, 197] width 492 height 11
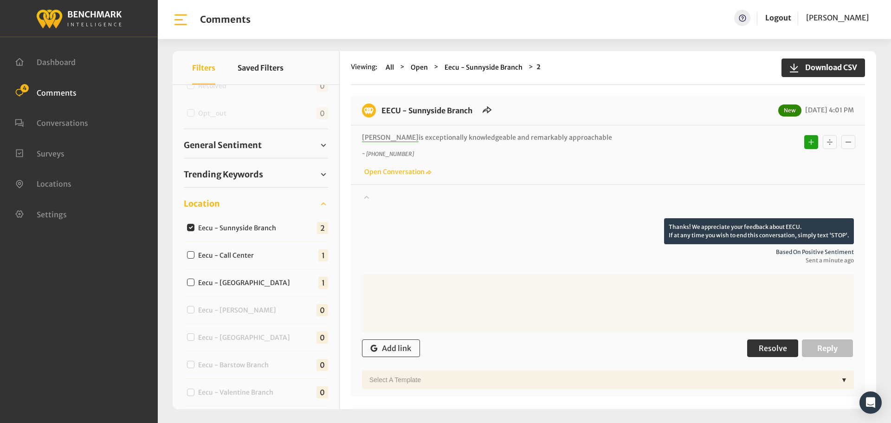
click at [781, 345] on span "Resolve" at bounding box center [772, 347] width 28 height 9
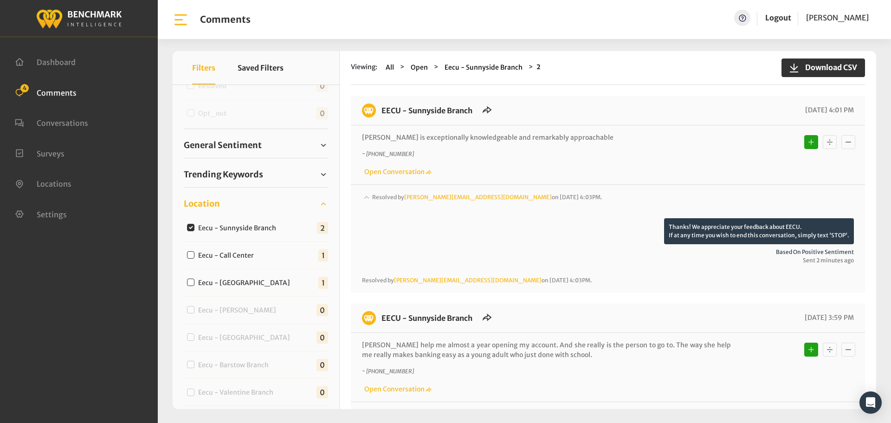
click at [258, 223] on label "Eecu - Sunnyside Branch" at bounding box center [239, 228] width 89 height 10
click at [194, 224] on input "Eecu - Sunnyside Branch" at bounding box center [190, 227] width 7 height 7
checkbox input "false"
